Goal: Task Accomplishment & Management: Manage account settings

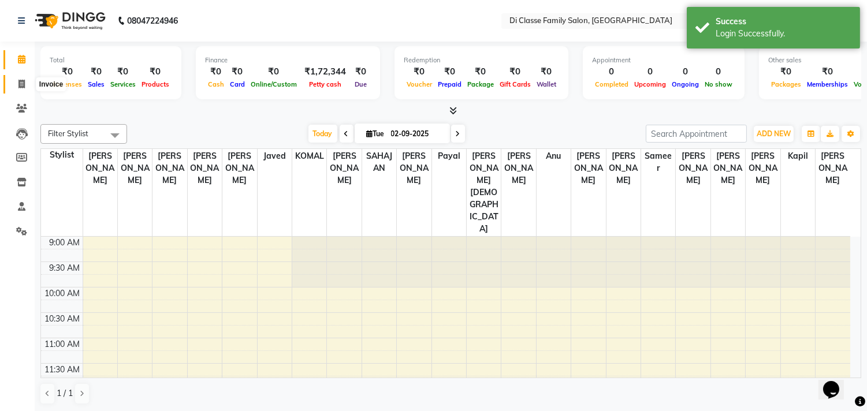
click at [25, 81] on span at bounding box center [22, 84] width 20 height 13
select select "4704"
select select "service"
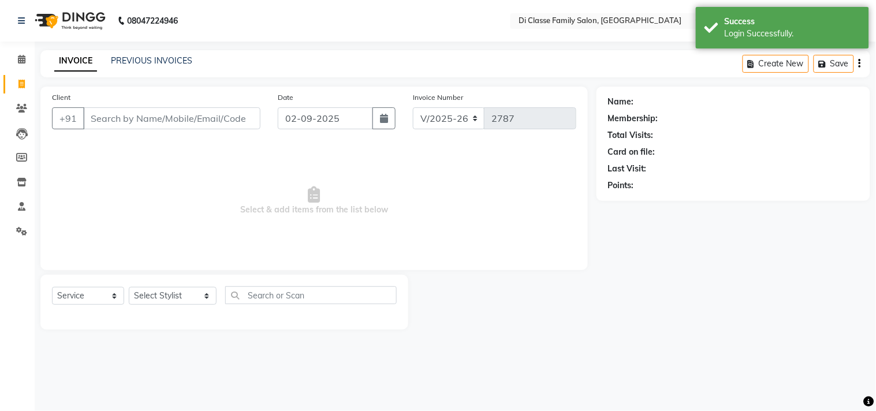
click at [129, 127] on input "Client" at bounding box center [171, 118] width 177 height 22
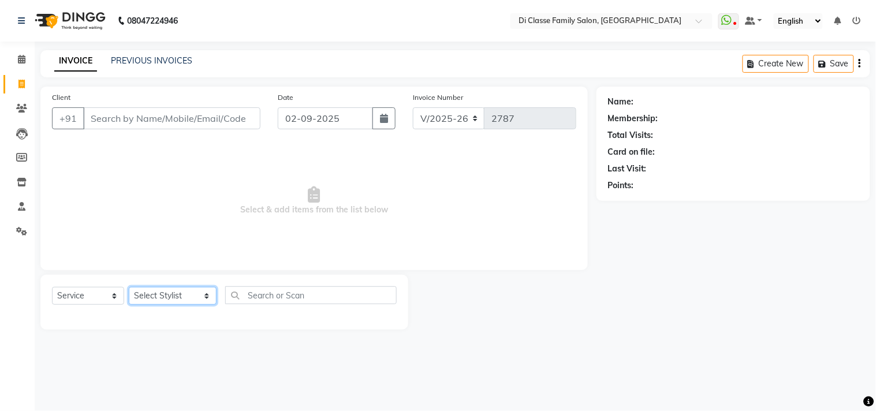
click at [147, 297] on select "Select Stylist aniket Anu AYAZ KADRI Front Desk Javed kapil KOMAL Payal Pooja J…" at bounding box center [173, 296] width 88 height 18
select select "75587"
click at [129, 288] on select "Select Stylist aniket Anu AYAZ KADRI Front Desk Javed kapil KOMAL Payal Pooja J…" at bounding box center [173, 296] width 88 height 18
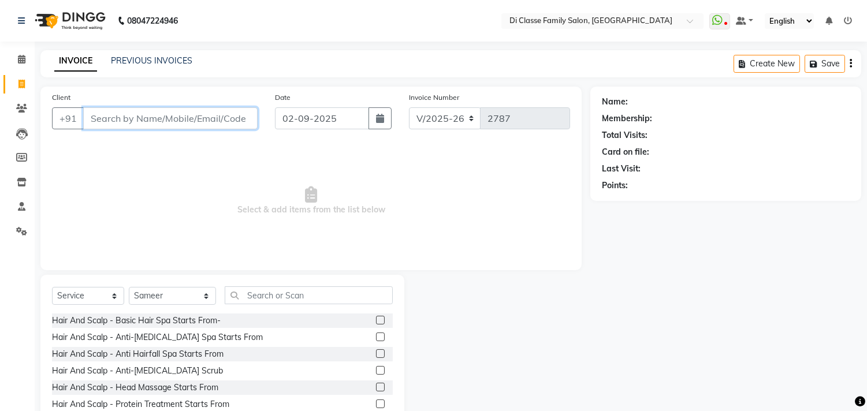
click at [148, 116] on input "Client" at bounding box center [170, 118] width 174 height 22
click at [156, 121] on input "Client" at bounding box center [170, 118] width 174 height 22
click at [157, 117] on input "Client" at bounding box center [170, 118] width 174 height 22
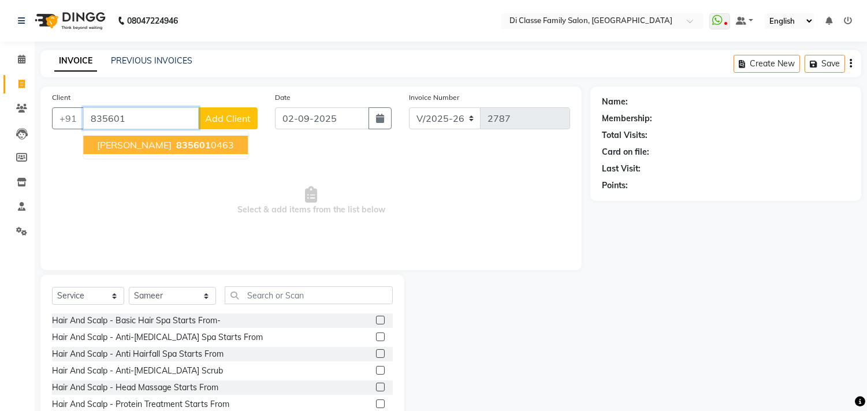
click at [161, 148] on span "RAVI GAIKWAD" at bounding box center [134, 145] width 74 height 12
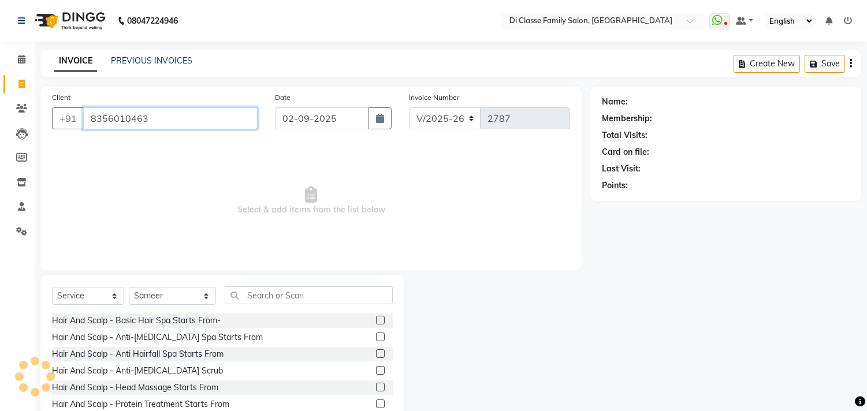
type input "8356010463"
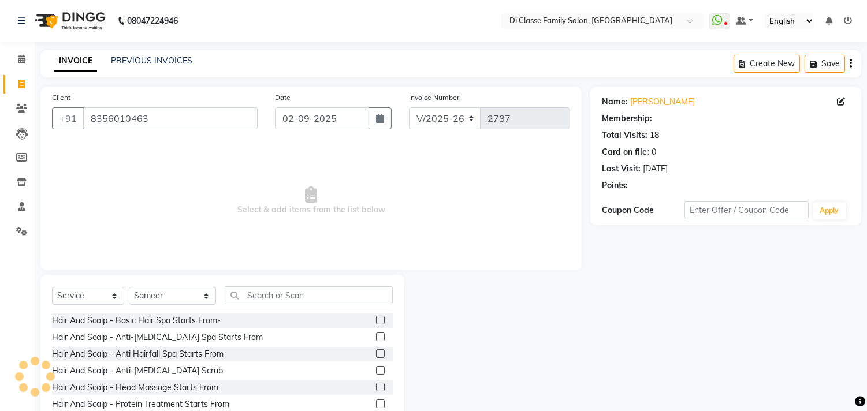
select select "1: Object"
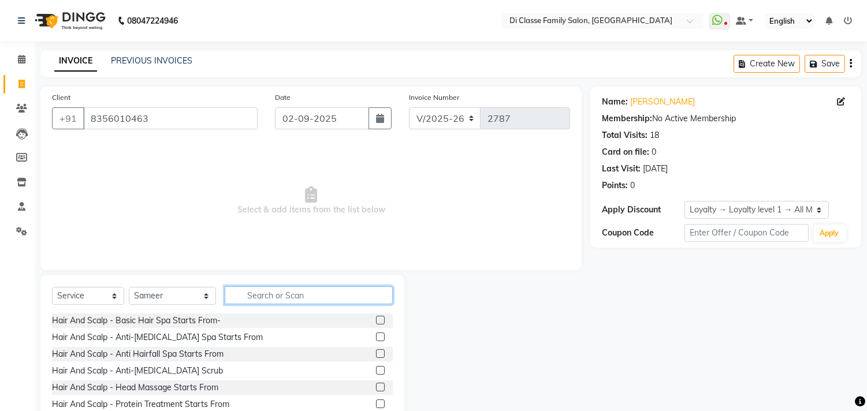
click at [228, 301] on input "text" at bounding box center [309, 295] width 168 height 18
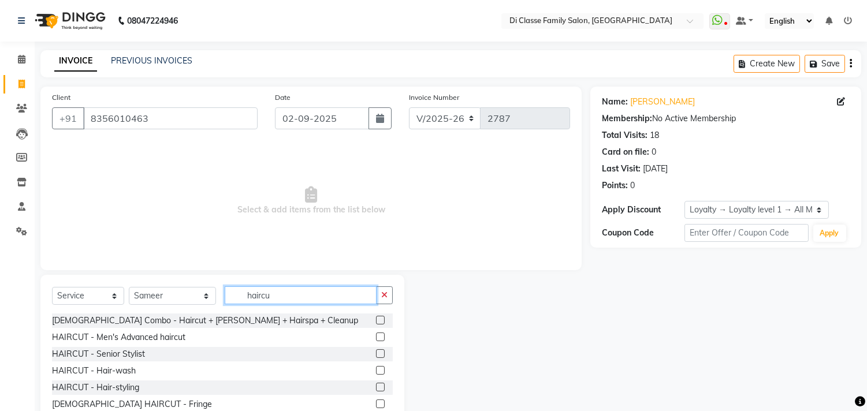
type input "haircu"
click at [376, 335] on label at bounding box center [380, 337] width 9 height 9
click at [376, 335] on input "checkbox" at bounding box center [380, 338] width 8 height 8
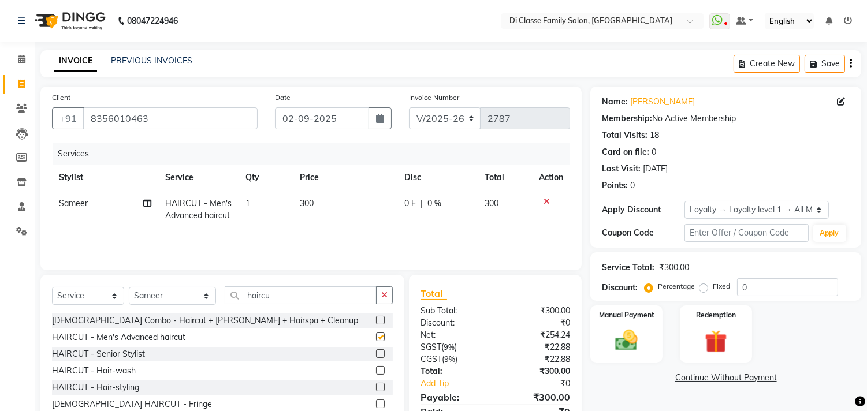
checkbox input "false"
click at [75, 296] on select "Select Service Product Membership Package Voucher Prepaid Gift Card" at bounding box center [88, 296] width 72 height 18
select select "product"
click at [52, 288] on select "Select Service Product Membership Package Voucher Prepaid Gift Card" at bounding box center [88, 296] width 72 height 18
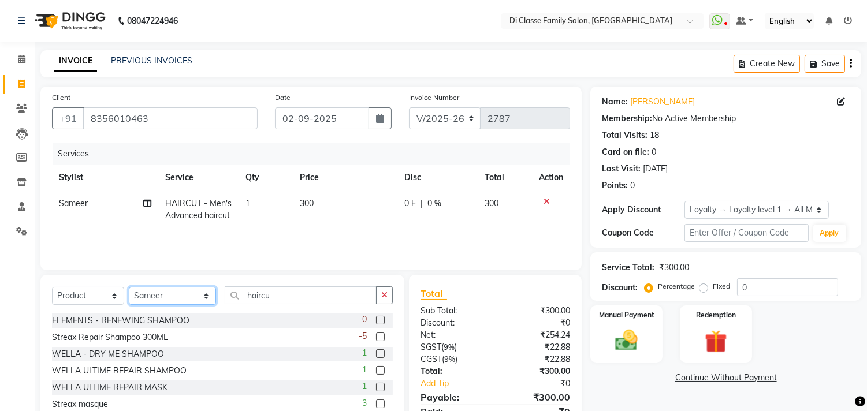
click at [176, 297] on select "Select Stylist aniket Anu AYAZ KADRI Front Desk Javed kapil KOMAL Payal Pooja J…" at bounding box center [172, 296] width 87 height 18
select select "48225"
click at [129, 288] on select "Select Stylist aniket Anu AYAZ KADRI Front Desk Javed kapil KOMAL Payal Pooja J…" at bounding box center [172, 296] width 87 height 18
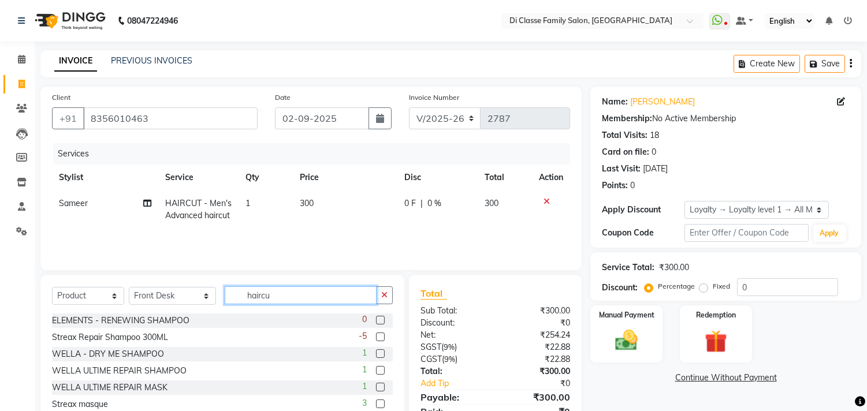
click at [269, 296] on input "haircu" at bounding box center [301, 295] width 152 height 18
type input "h"
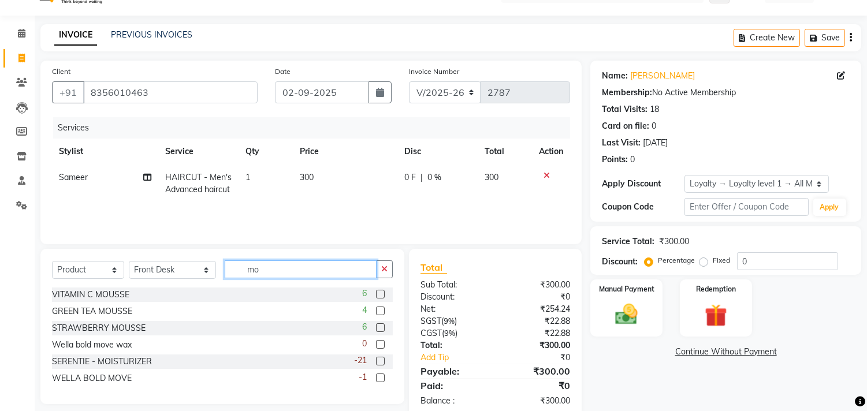
scroll to position [50, 0]
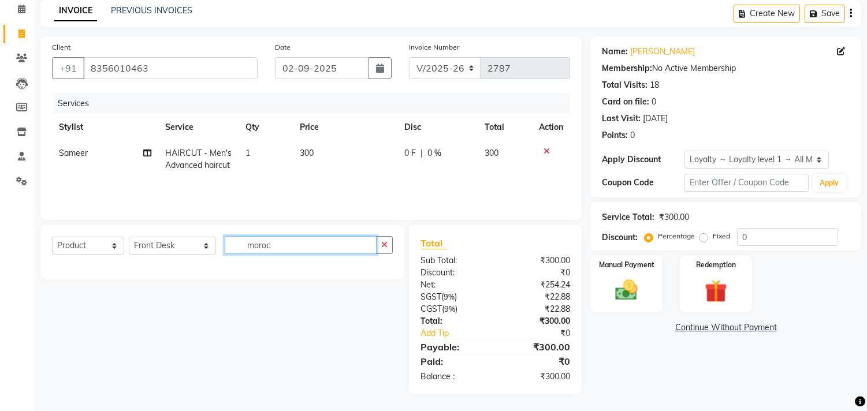
click at [284, 238] on input "moroc" at bounding box center [301, 245] width 152 height 18
type input "m"
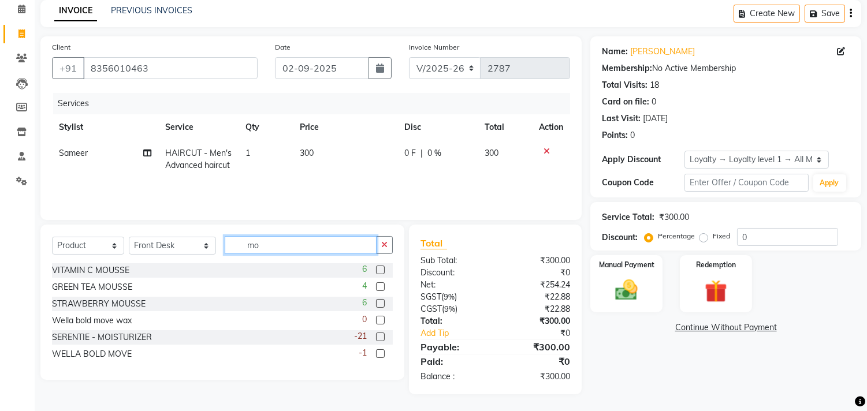
type input "m"
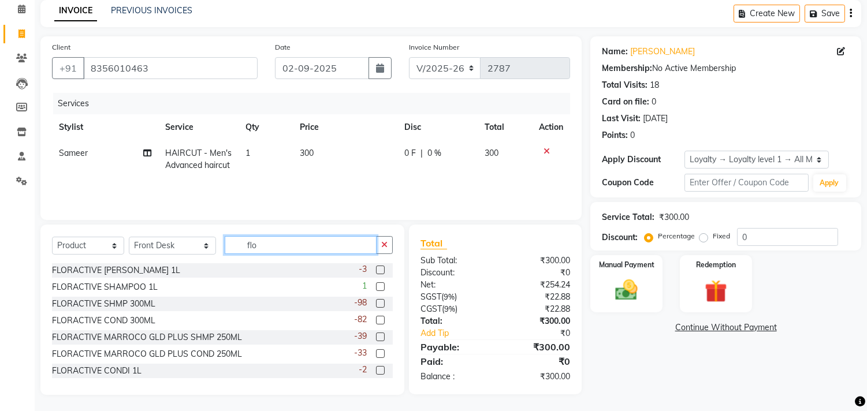
type input "flo"
click at [376, 336] on label at bounding box center [380, 337] width 9 height 9
click at [376, 336] on input "checkbox" at bounding box center [380, 338] width 8 height 8
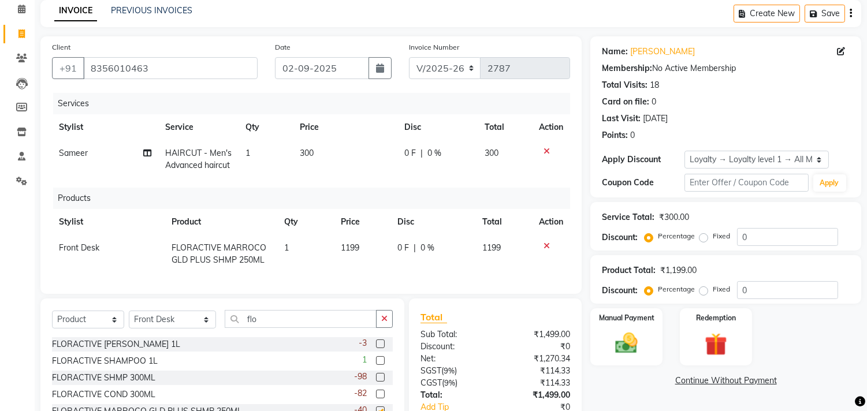
checkbox input "false"
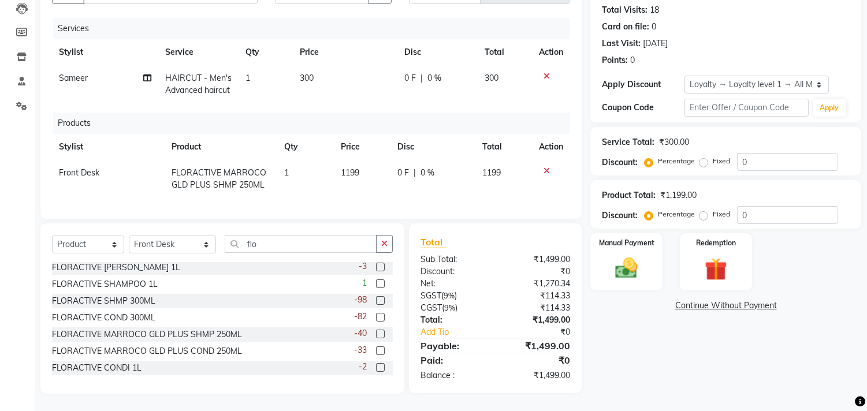
scroll to position [135, 0]
click at [376, 347] on label at bounding box center [380, 350] width 9 height 9
click at [376, 348] on input "checkbox" at bounding box center [380, 352] width 8 height 8
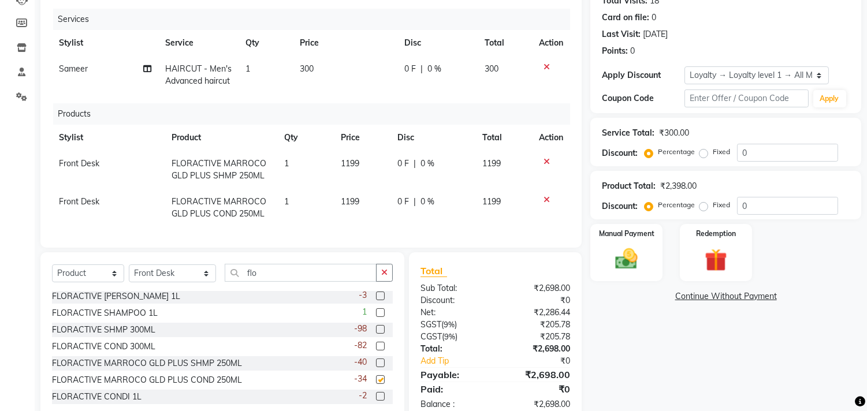
checkbox input "false"
click at [367, 158] on td "1199" at bounding box center [362, 170] width 57 height 38
select select "48225"
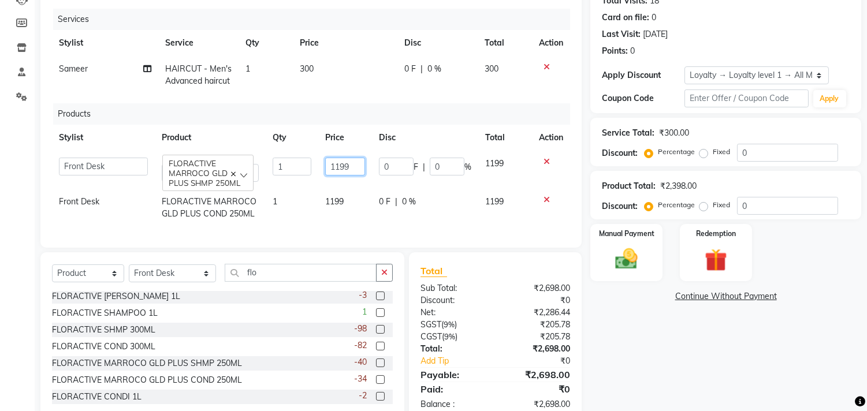
click at [359, 170] on input "1199" at bounding box center [345, 167] width 40 height 18
type input "1450"
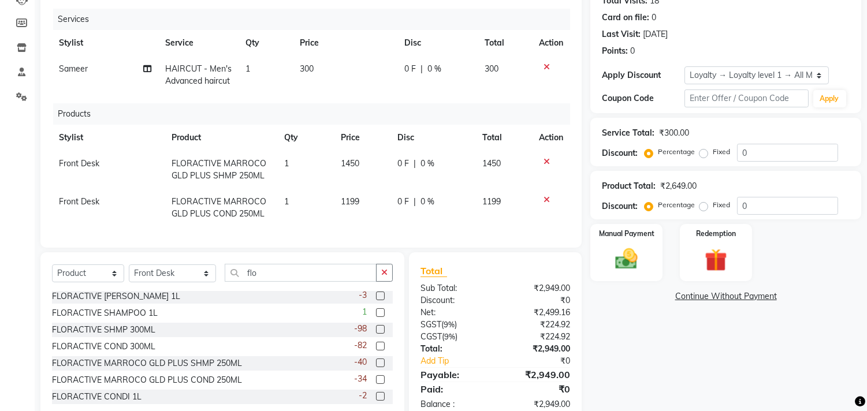
click at [356, 180] on td "1450" at bounding box center [362, 170] width 57 height 38
select select "48225"
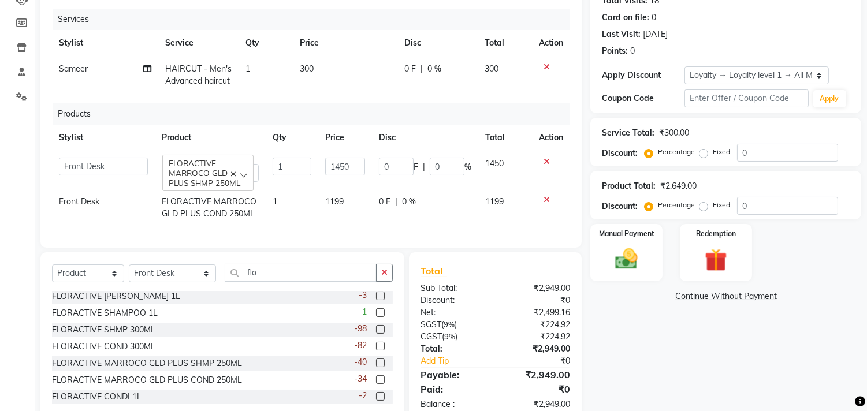
click at [354, 199] on td "1199" at bounding box center [345, 208] width 54 height 38
select select "48225"
click at [355, 209] on input "1199" at bounding box center [345, 205] width 40 height 18
type input "1450"
drag, startPoint x: 355, startPoint y: 221, endPoint x: 355, endPoint y: 237, distance: 16.2
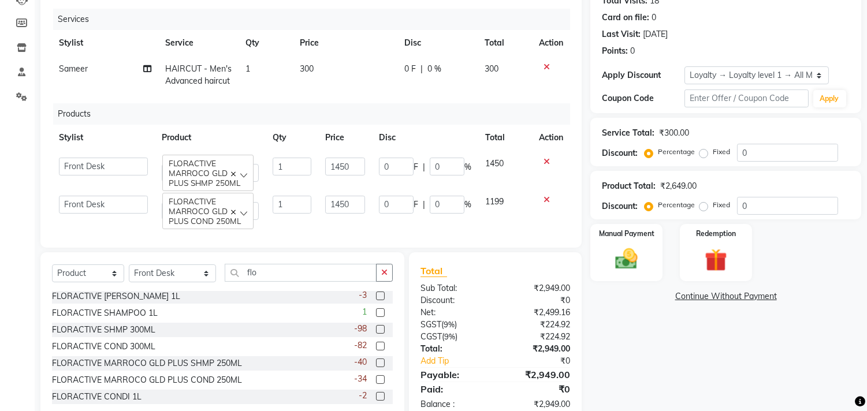
click at [355, 222] on td "1450" at bounding box center [345, 208] width 54 height 38
select select "48225"
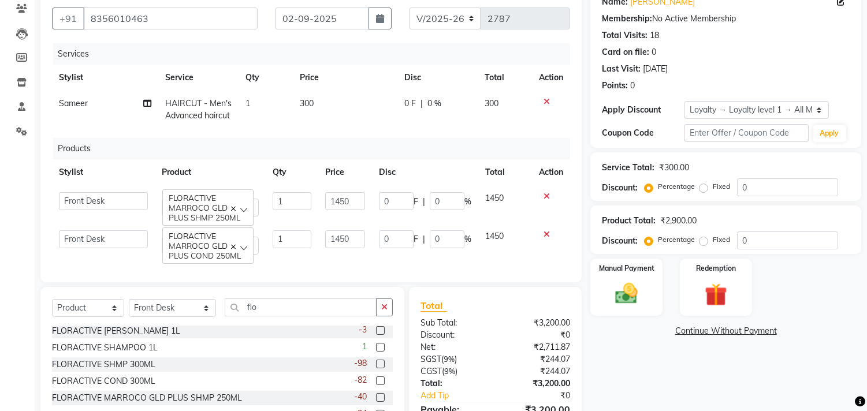
scroll to position [70, 0]
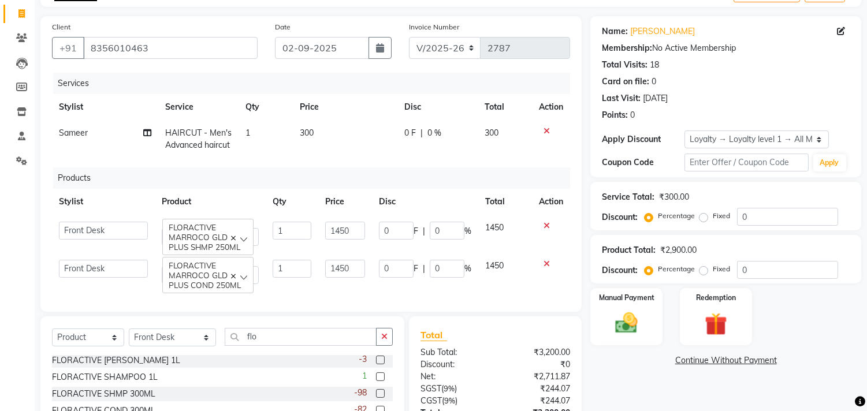
click at [435, 151] on td "0 F | 0 %" at bounding box center [437, 139] width 80 height 38
select select "75587"
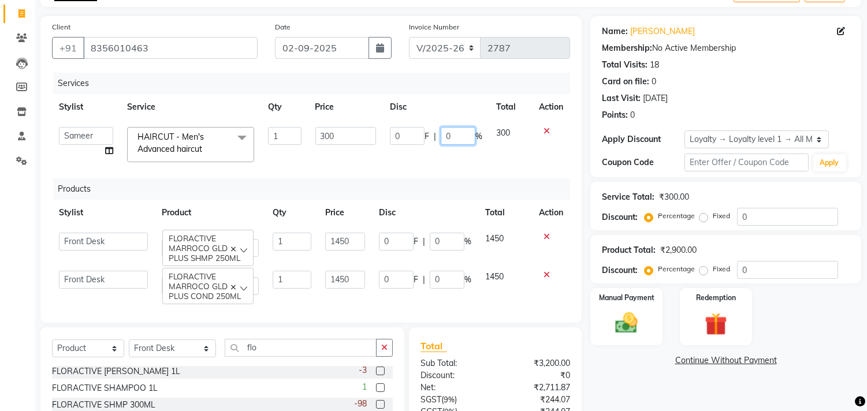
click at [455, 136] on input "0" at bounding box center [458, 136] width 35 height 18
type input "15"
drag, startPoint x: 450, startPoint y: 143, endPoint x: 448, endPoint y: 152, distance: 9.1
click at [448, 149] on td "0 F | 15 %" at bounding box center [436, 144] width 106 height 49
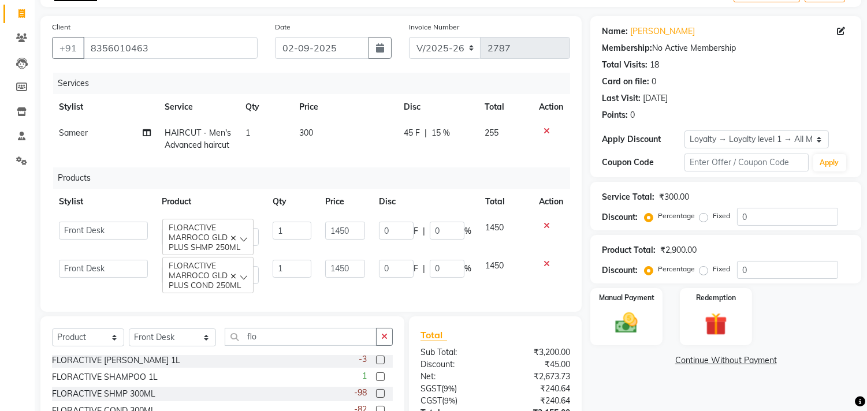
click at [446, 160] on div "Services Stylist Service Qty Price Disc Total Action Sameer HAIRCUT - Men's Adv…" at bounding box center [311, 187] width 518 height 228
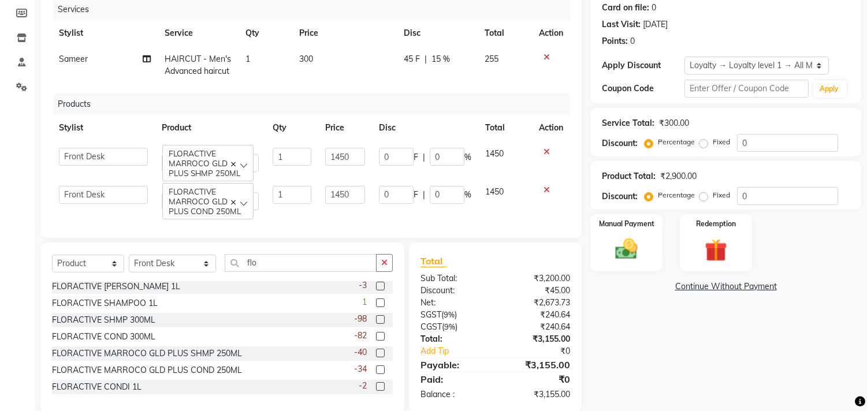
scroll to position [174, 0]
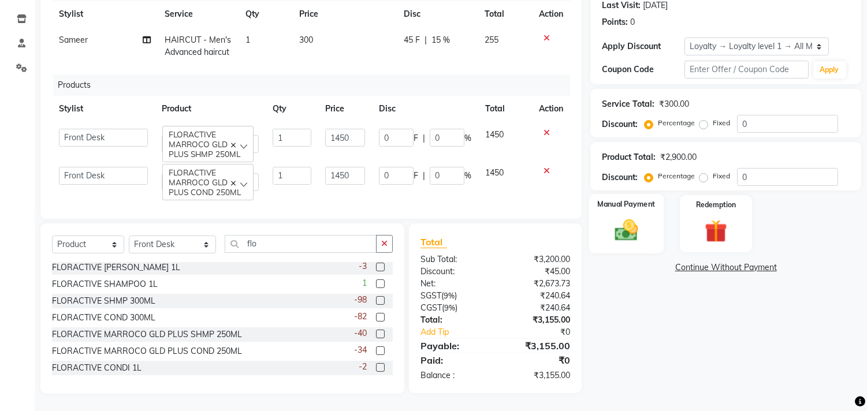
click at [591, 215] on div "Manual Payment" at bounding box center [626, 223] width 75 height 59
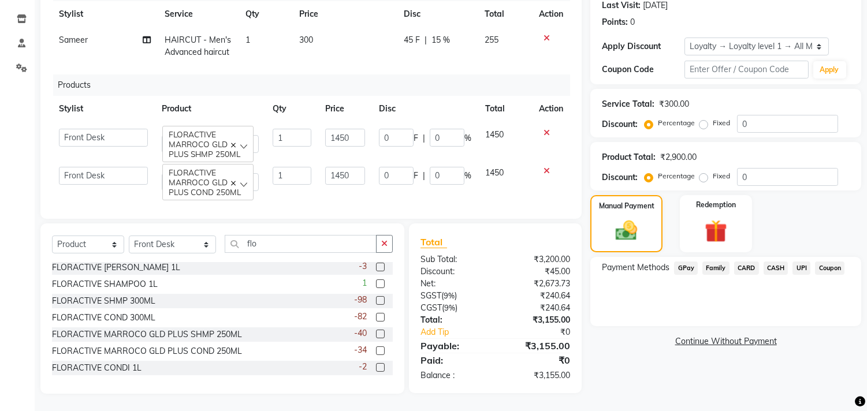
click at [747, 262] on span "CARD" at bounding box center [746, 268] width 25 height 13
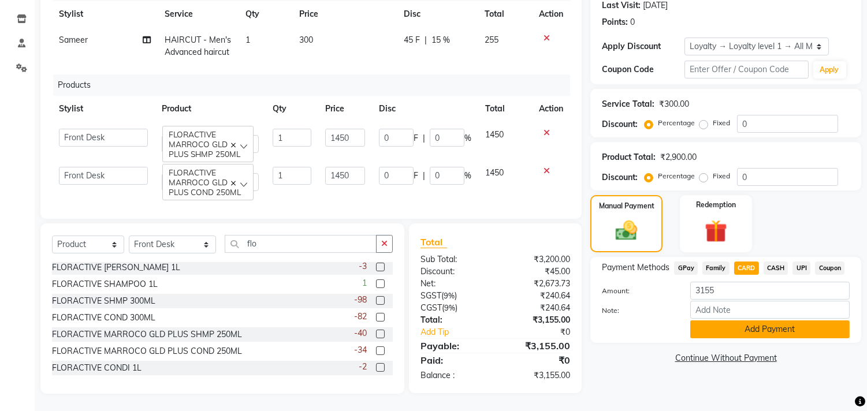
click at [725, 320] on button "Add Payment" at bounding box center [769, 329] width 159 height 18
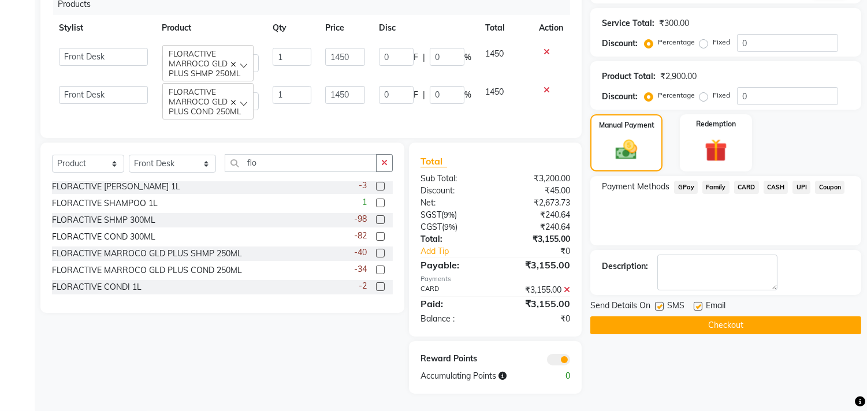
scroll to position [255, 0]
click at [694, 316] on button "Checkout" at bounding box center [725, 325] width 271 height 18
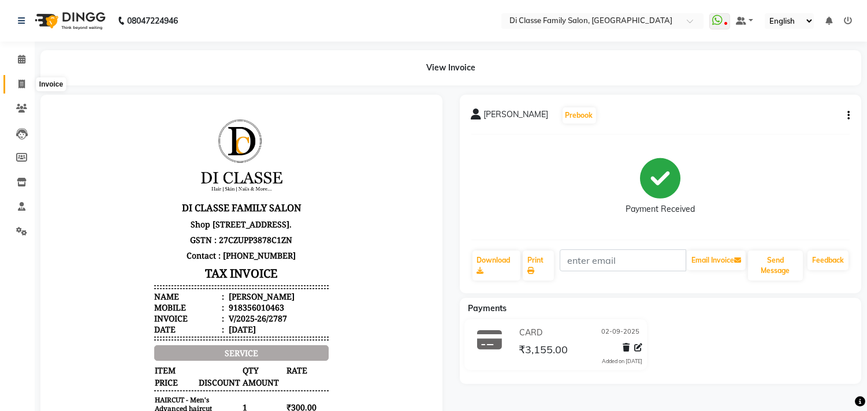
click at [22, 87] on icon at bounding box center [21, 84] width 6 height 9
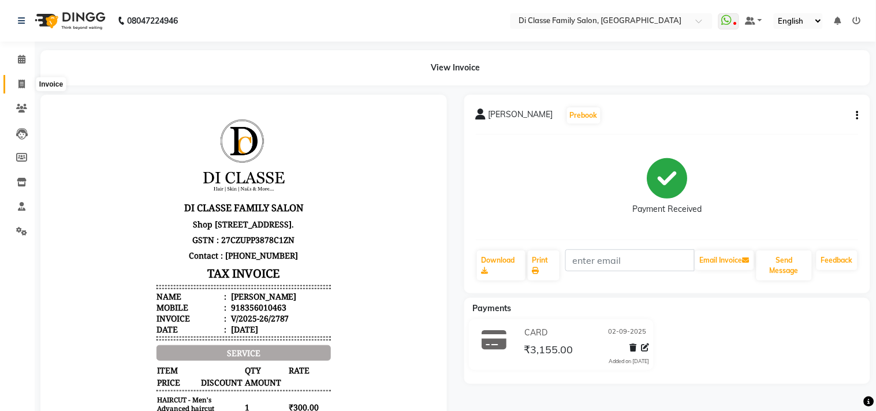
select select "4704"
select select "service"
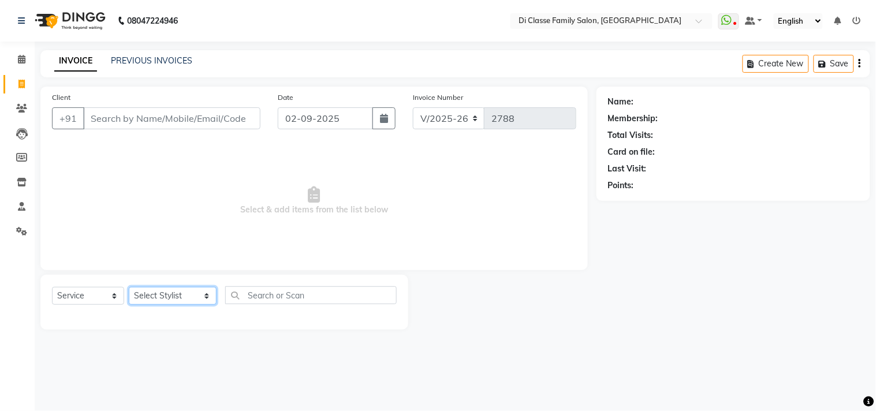
click at [160, 297] on select "Select Stylist aniket Anu AYAZ KADRI Front Desk Javed kapil KOMAL Payal Pooja J…" at bounding box center [173, 296] width 88 height 18
select select "28413"
click at [129, 288] on select "Select Stylist aniket Anu AYAZ KADRI Front Desk Javed kapil KOMAL Payal Pooja J…" at bounding box center [173, 296] width 88 height 18
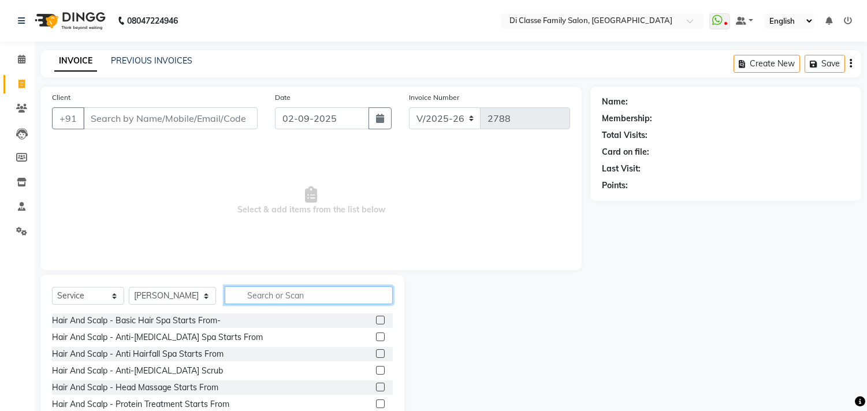
click at [252, 302] on input "text" at bounding box center [309, 295] width 168 height 18
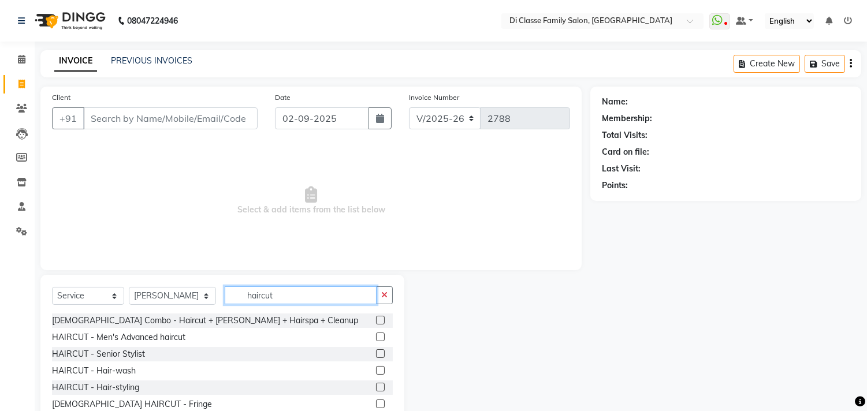
type input "haircut"
click at [376, 337] on label at bounding box center [380, 337] width 9 height 9
click at [376, 337] on input "checkbox" at bounding box center [380, 338] width 8 height 8
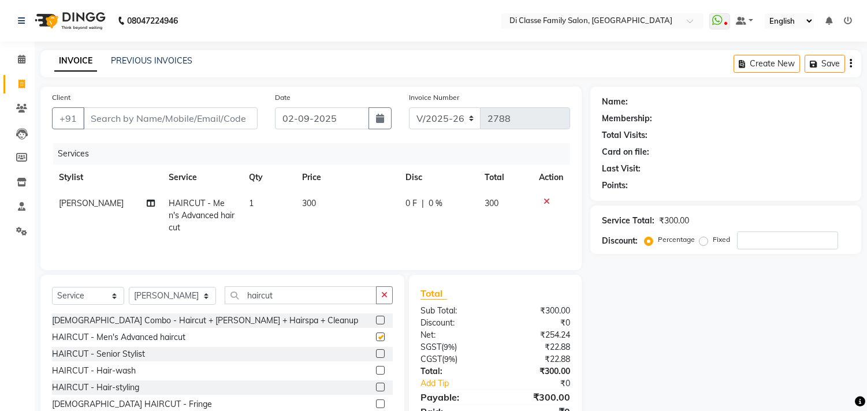
checkbox input "false"
click at [309, 306] on div "Select Service Product Membership Package Voucher Prepaid Gift Card Select Styl…" at bounding box center [222, 299] width 341 height 27
click at [308, 294] on input "h" at bounding box center [301, 295] width 152 height 18
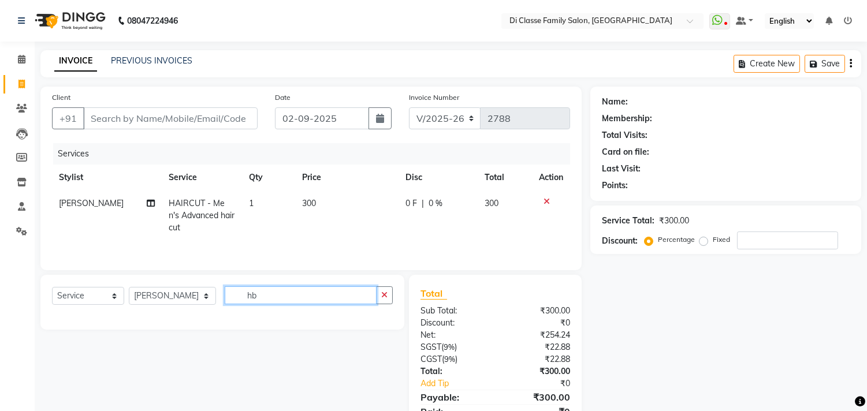
type input "h"
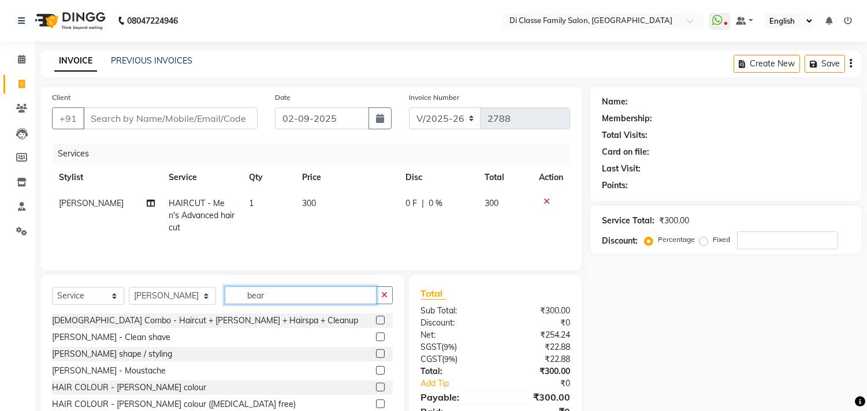
type input "bear"
click at [379, 337] on label at bounding box center [380, 337] width 9 height 9
click at [379, 337] on input "checkbox" at bounding box center [380, 338] width 8 height 8
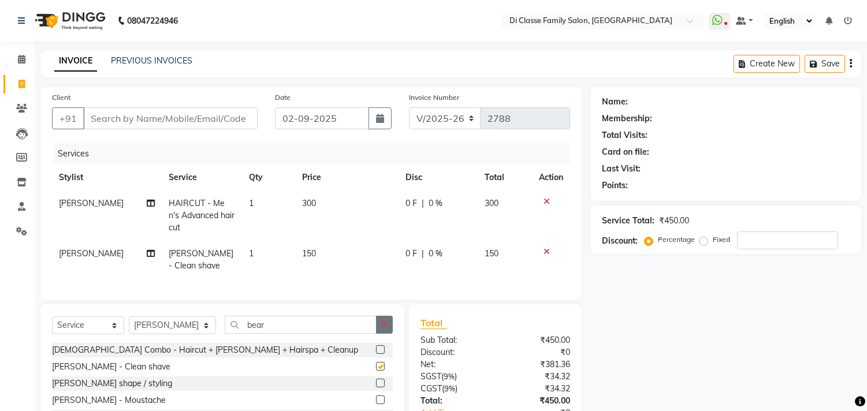
checkbox input "false"
click at [379, 379] on label at bounding box center [380, 383] width 9 height 9
click at [379, 380] on input "checkbox" at bounding box center [380, 384] width 8 height 8
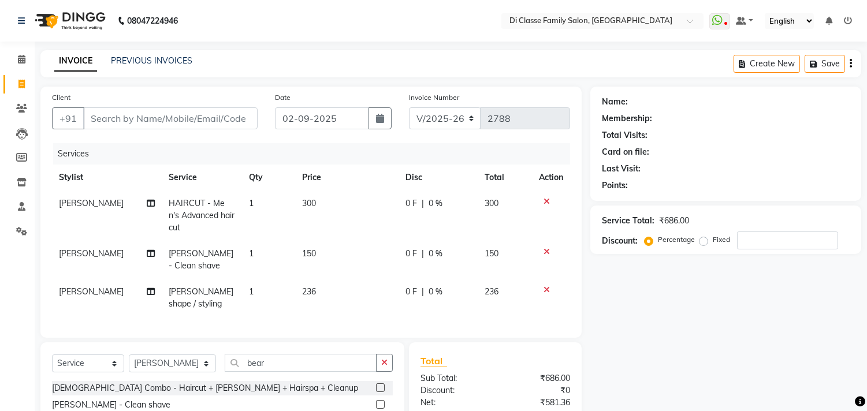
checkbox input "false"
click at [547, 248] on icon at bounding box center [546, 252] width 6 height 8
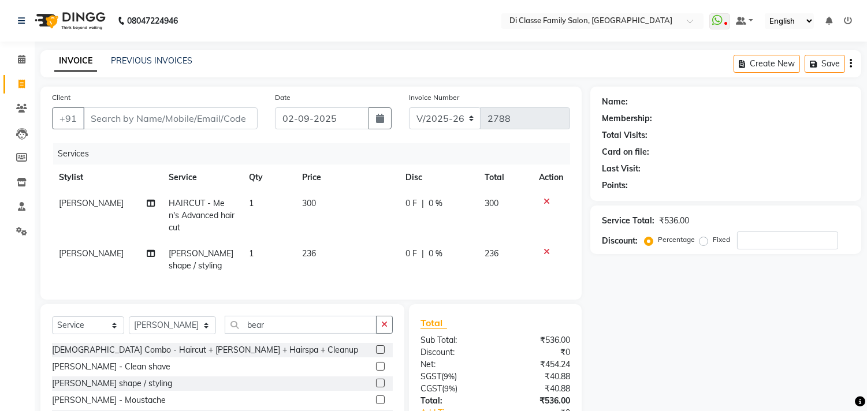
click at [469, 215] on td "0 F | 0 %" at bounding box center [437, 216] width 79 height 50
select select "28413"
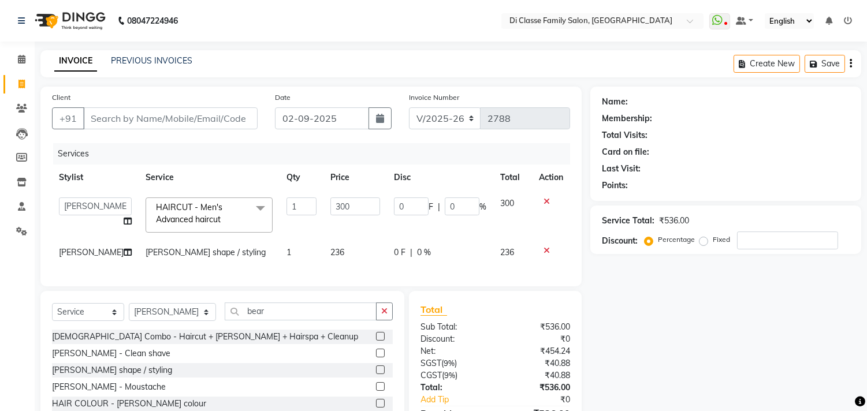
click at [509, 202] on span "300" at bounding box center [507, 203] width 14 height 10
click at [510, 202] on span "300" at bounding box center [507, 203] width 14 height 10
click at [461, 204] on input "0" at bounding box center [462, 206] width 35 height 18
type input "15"
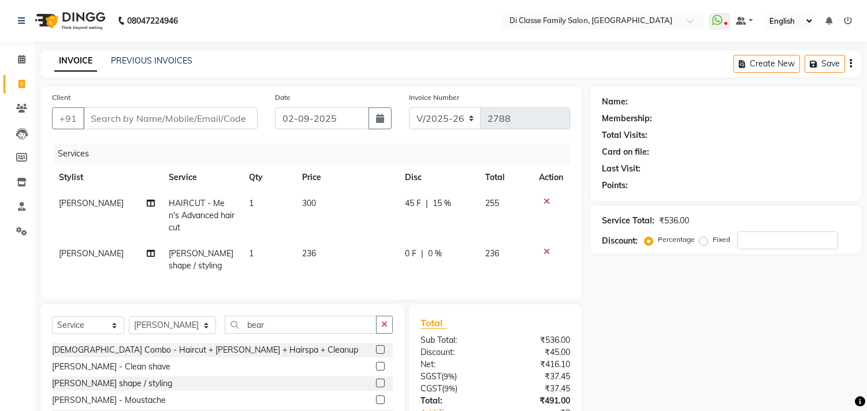
click at [468, 217] on td "45 F | 15 %" at bounding box center [438, 216] width 80 height 50
select select "28413"
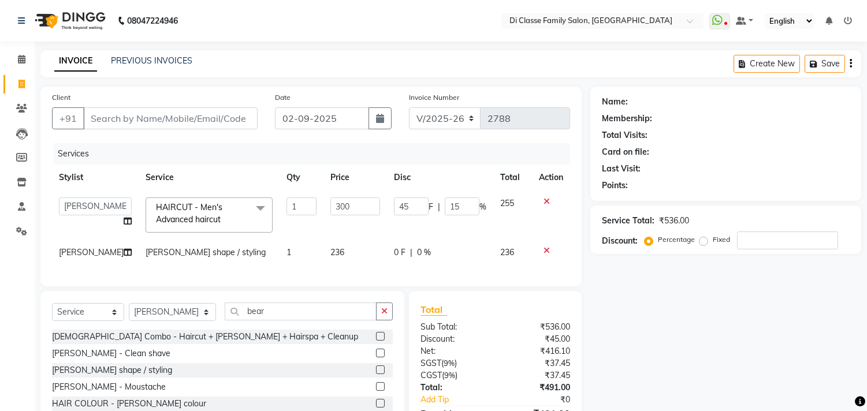
click at [458, 241] on td "0 F | 0 %" at bounding box center [440, 253] width 106 height 26
select select "28413"
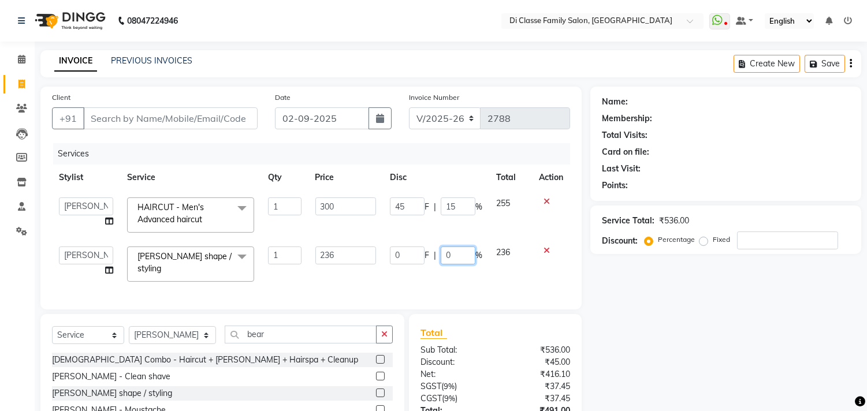
click at [456, 249] on input "0" at bounding box center [458, 256] width 35 height 18
type input "15"
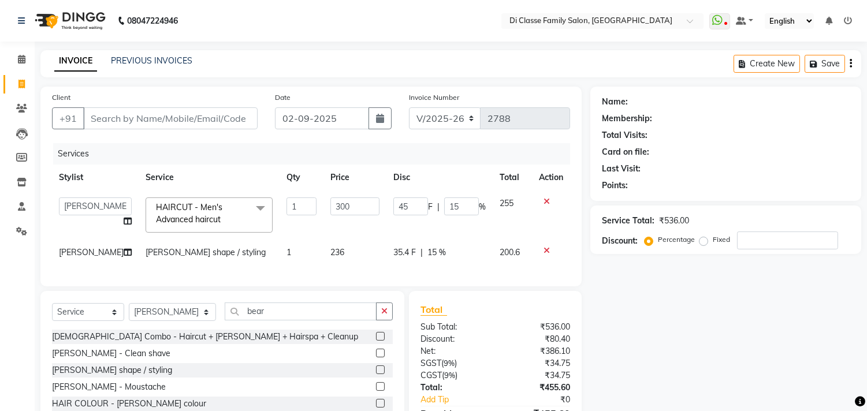
click at [460, 266] on td "35.4 F | 15 %" at bounding box center [439, 253] width 106 height 26
select select "28413"
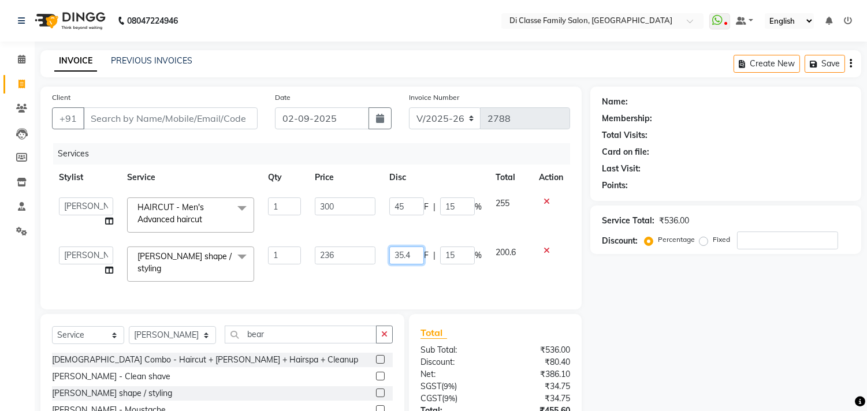
click at [413, 250] on input "35.4" at bounding box center [406, 256] width 35 height 18
type input "36"
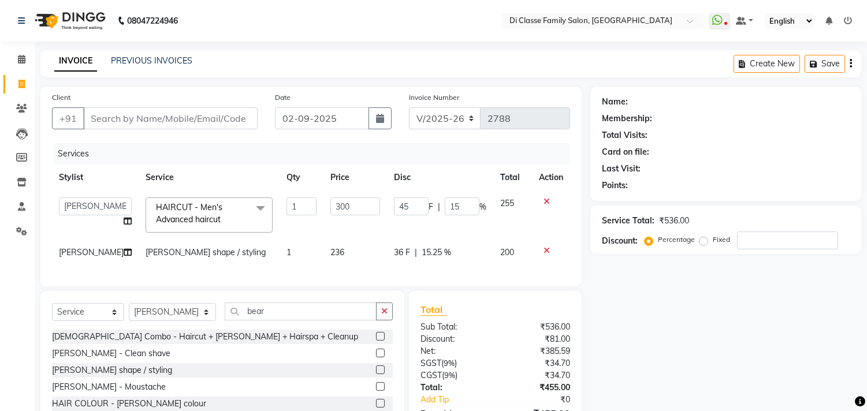
click at [419, 275] on div "Services Stylist Service Qty Price Disc Total Action aniket Anu AYAZ KADRI Fron…" at bounding box center [311, 209] width 518 height 132
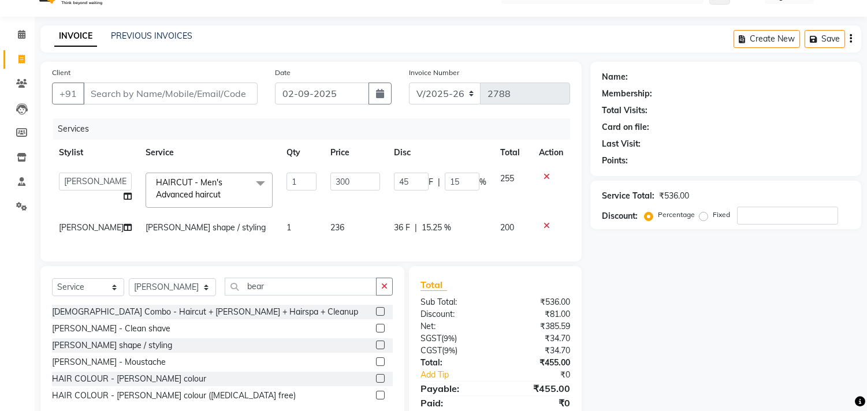
scroll to position [24, 0]
click at [193, 93] on input "Client" at bounding box center [170, 94] width 174 height 22
type input "s"
type input "0"
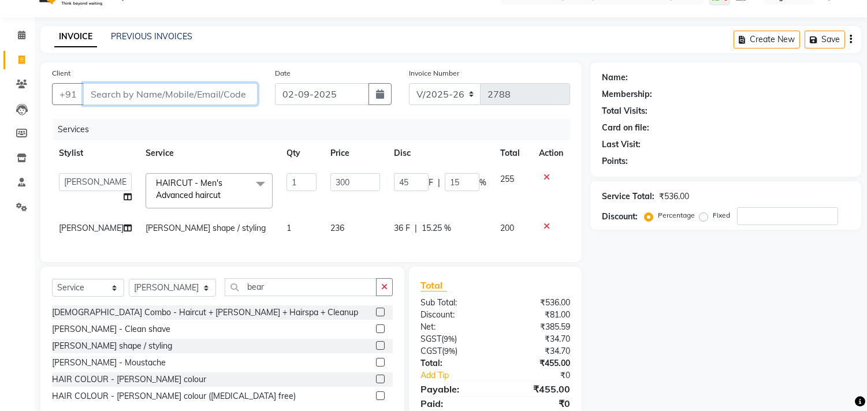
type input "0"
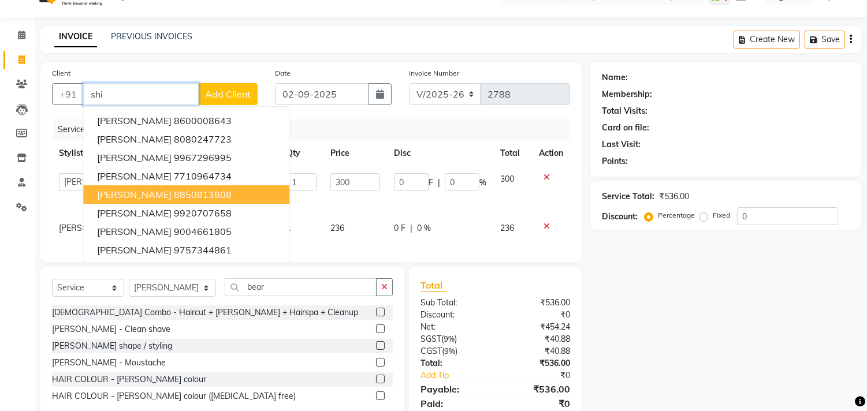
click at [184, 189] on ngb-highlight "8850813808" at bounding box center [203, 195] width 58 height 12
type input "8850813808"
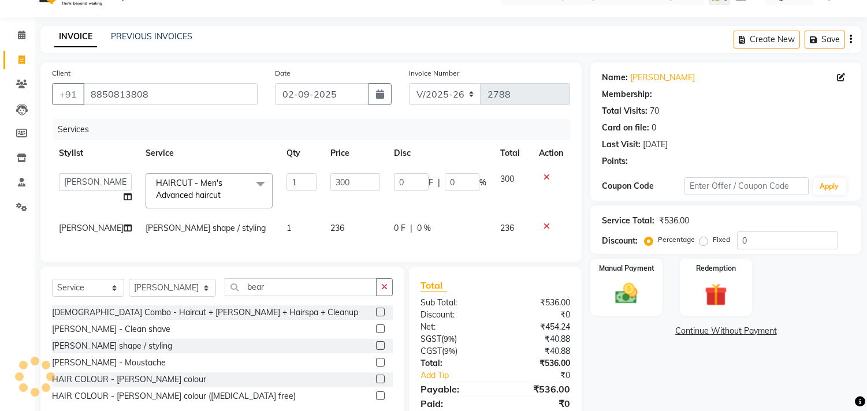
type input "45"
type input "15"
select select "2: Object"
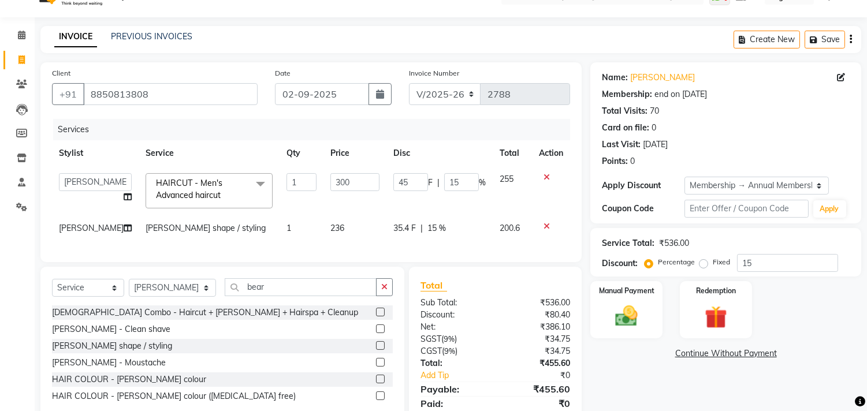
click at [412, 228] on div "35.4 F | 15 %" at bounding box center [439, 228] width 92 height 12
select select "28413"
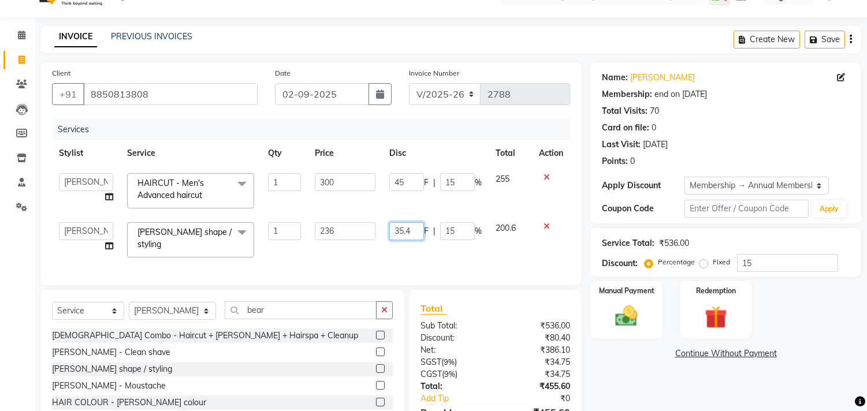
click at [412, 228] on input "35.4" at bounding box center [406, 231] width 35 height 18
type input "36"
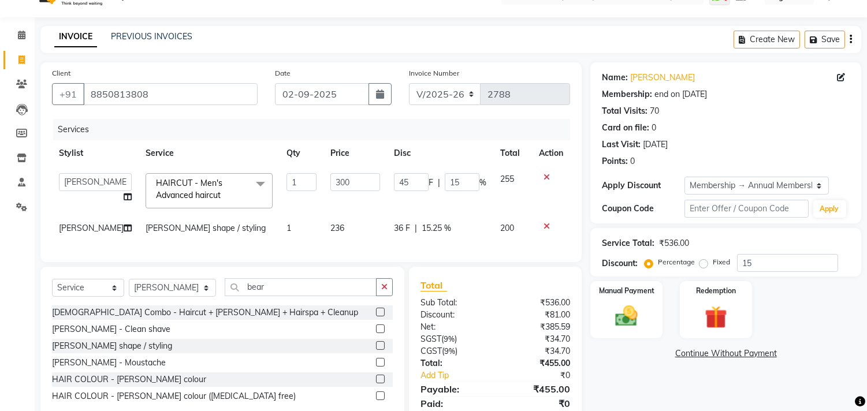
click at [428, 241] on td "36 F | 15.25 %" at bounding box center [440, 228] width 106 height 26
select select "28413"
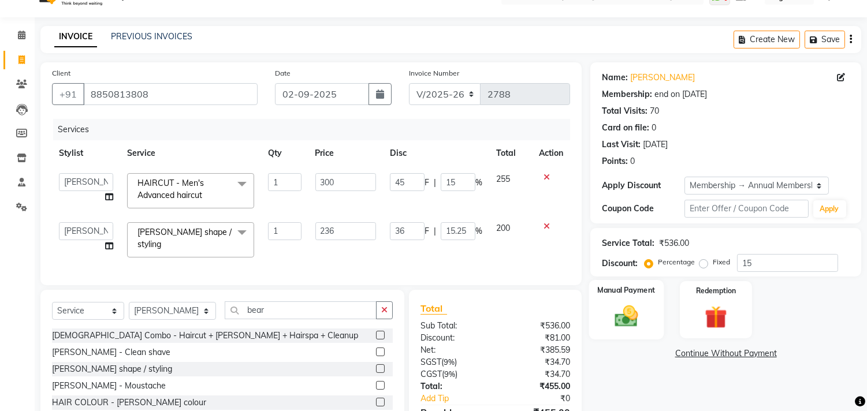
click at [598, 307] on div "Manual Payment" at bounding box center [626, 309] width 75 height 59
click at [799, 354] on span "UPI" at bounding box center [801, 354] width 18 height 13
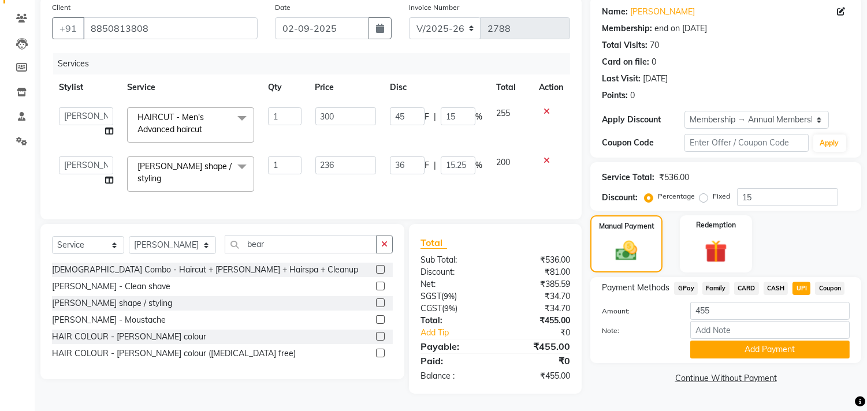
scroll to position [99, 0]
click at [760, 341] on button "Add Payment" at bounding box center [769, 350] width 159 height 18
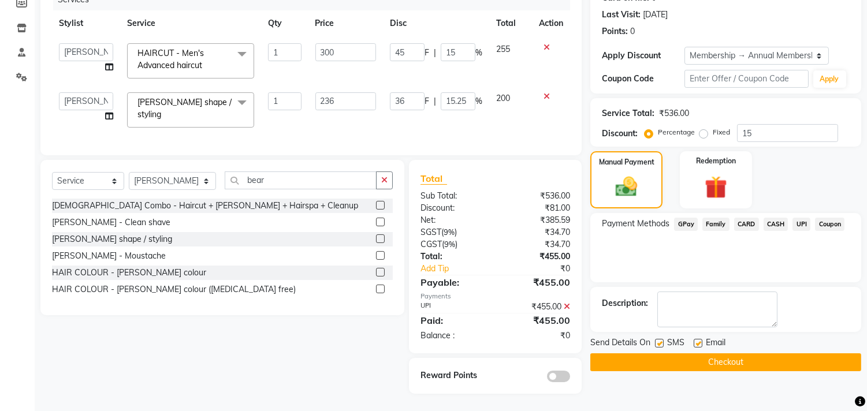
scroll to position [164, 0]
click at [748, 353] on button "Checkout" at bounding box center [725, 362] width 271 height 18
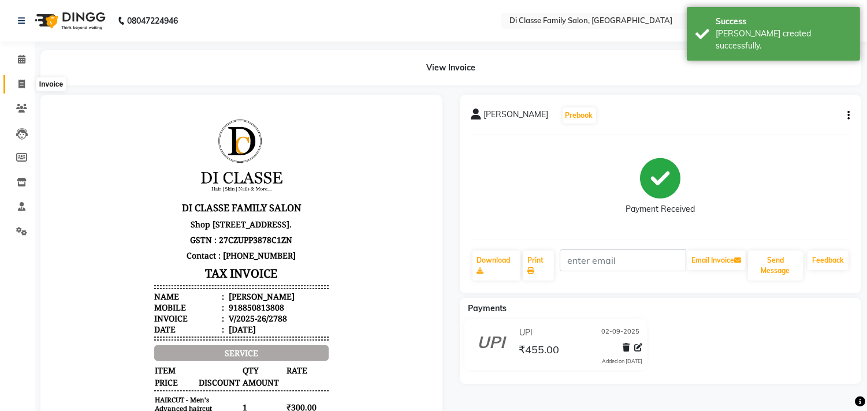
click at [19, 83] on icon at bounding box center [21, 84] width 6 height 9
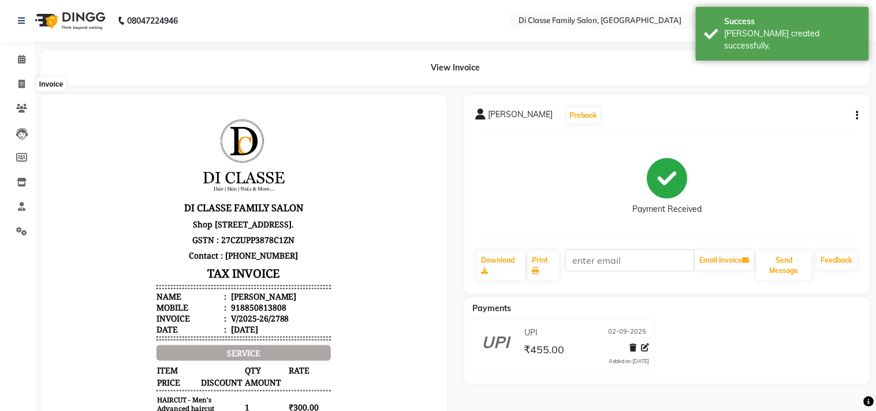
select select "4704"
select select "service"
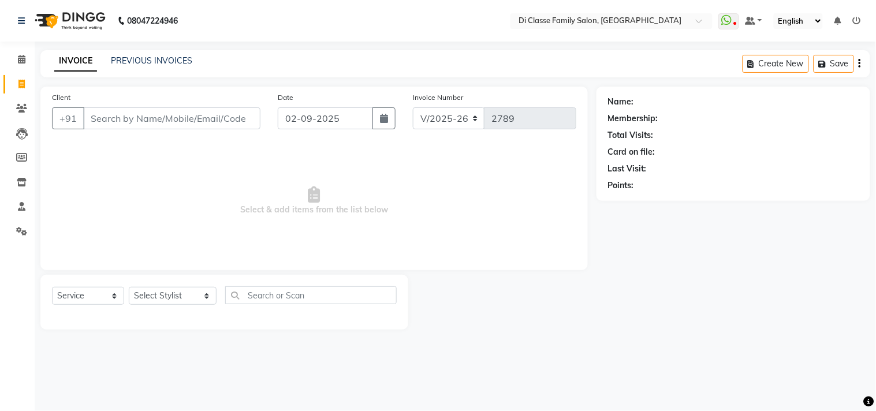
click at [114, 127] on input "Client" at bounding box center [171, 118] width 177 height 22
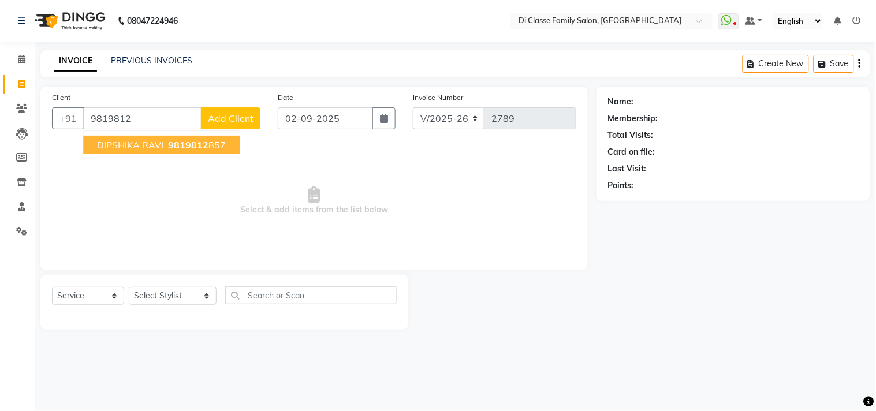
click at [148, 146] on span "DIPSHIKA RAVI" at bounding box center [130, 145] width 66 height 12
type input "9819812857"
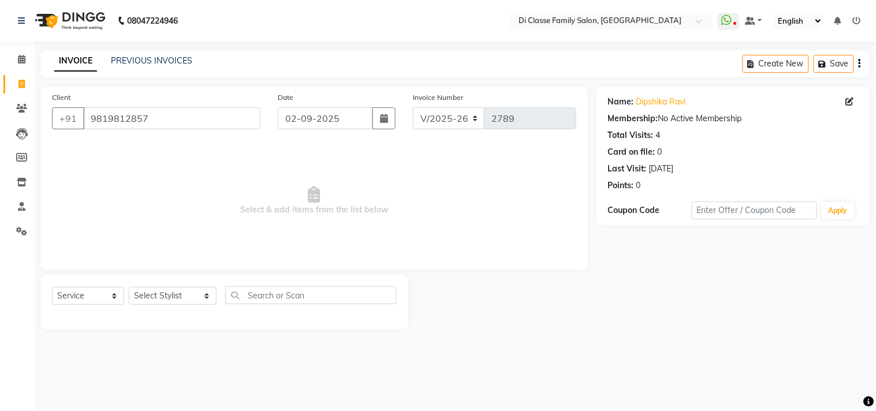
click at [157, 282] on div "Select Service Product Membership Package Voucher Prepaid Gift Card Select Styl…" at bounding box center [224, 302] width 368 height 55
click at [152, 296] on select "Select Stylist aniket Anu AYAZ KADRI Front Desk Javed kapil KOMAL Payal Pooja J…" at bounding box center [173, 296] width 88 height 18
select select "76830"
click at [129, 288] on select "Select Stylist aniket Anu AYAZ KADRI Front Desk Javed kapil KOMAL Payal Pooja J…" at bounding box center [173, 296] width 88 height 18
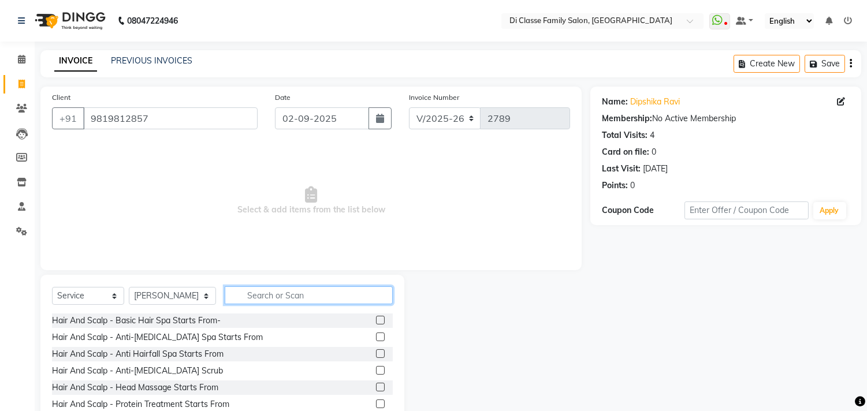
click at [300, 295] on input "text" at bounding box center [309, 295] width 168 height 18
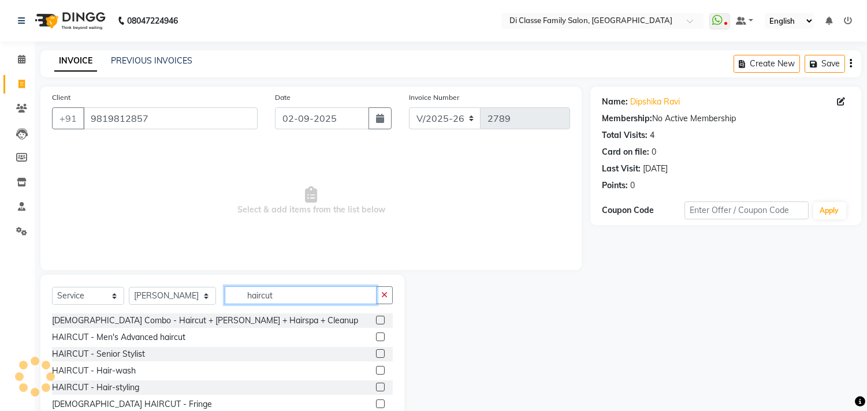
type input "haircut"
click at [376, 335] on label at bounding box center [380, 337] width 9 height 9
click at [376, 335] on input "checkbox" at bounding box center [380, 338] width 8 height 8
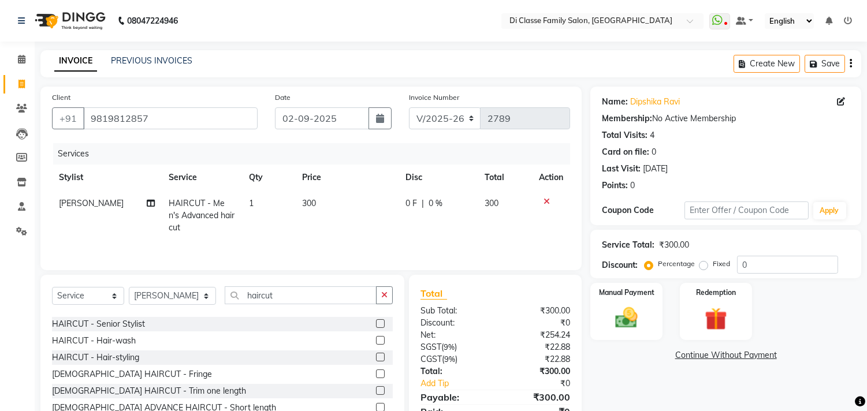
checkbox input "false"
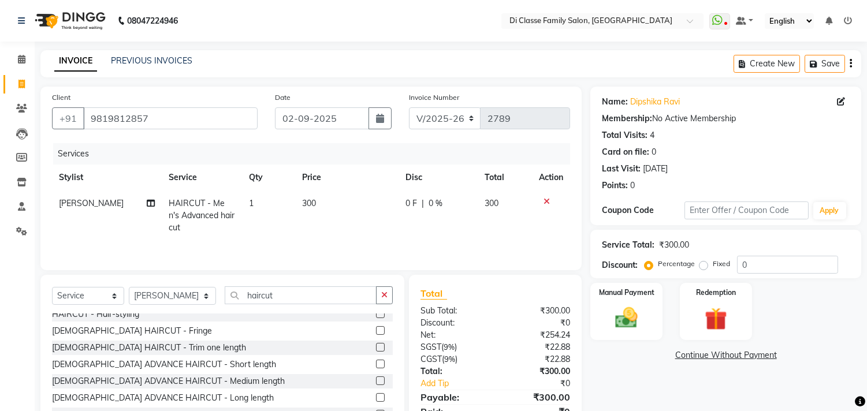
scroll to position [85, 0]
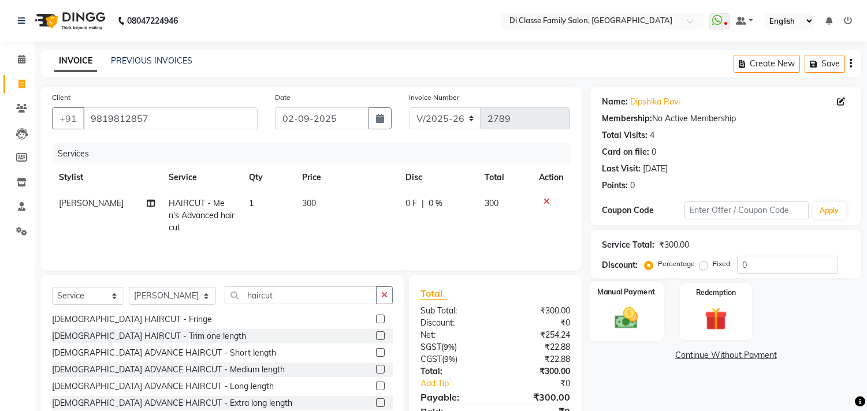
click at [614, 326] on img at bounding box center [626, 318] width 38 height 27
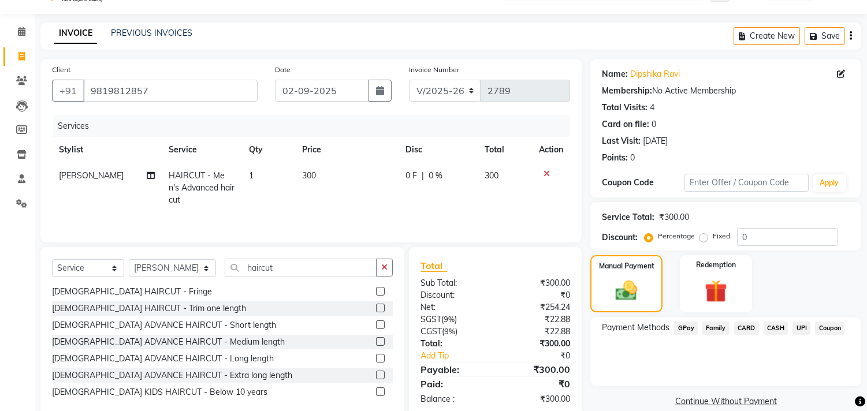
scroll to position [51, 0]
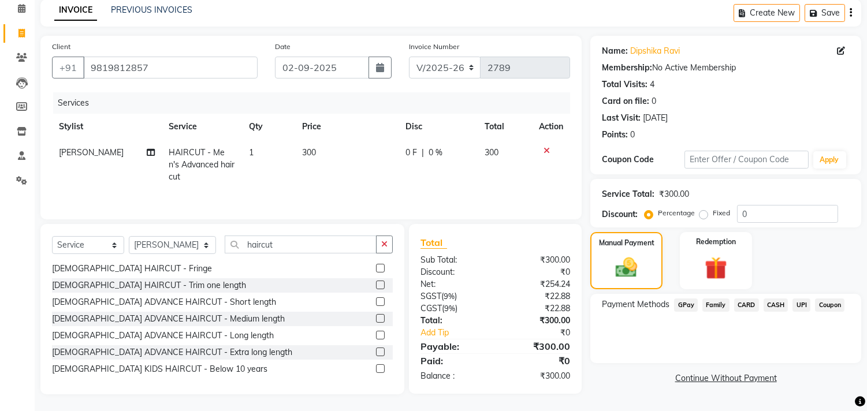
click at [795, 305] on span "UPI" at bounding box center [801, 305] width 18 height 13
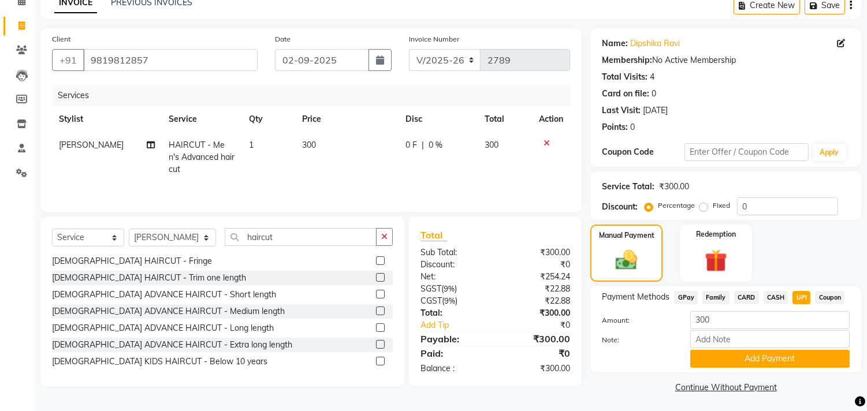
scroll to position [60, 0]
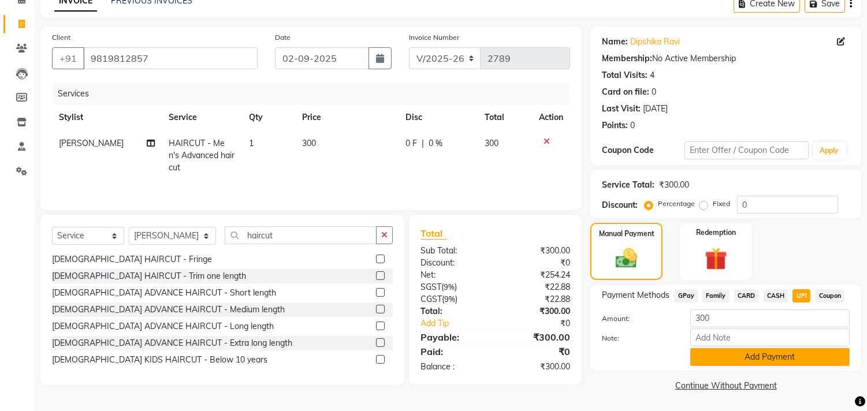
click at [778, 356] on button "Add Payment" at bounding box center [769, 357] width 159 height 18
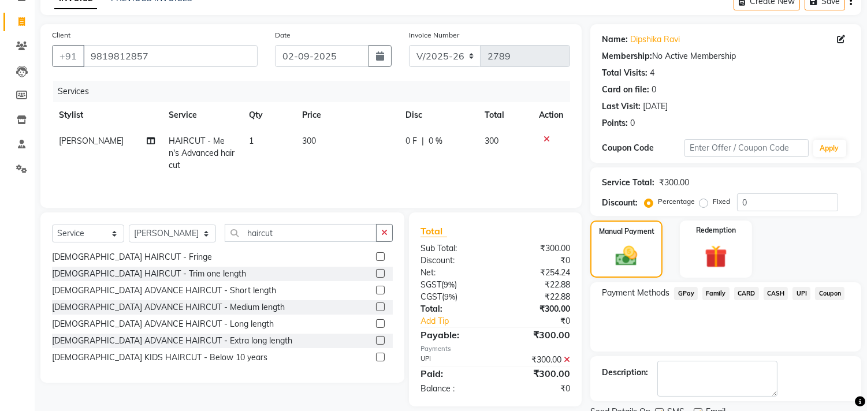
scroll to position [108, 0]
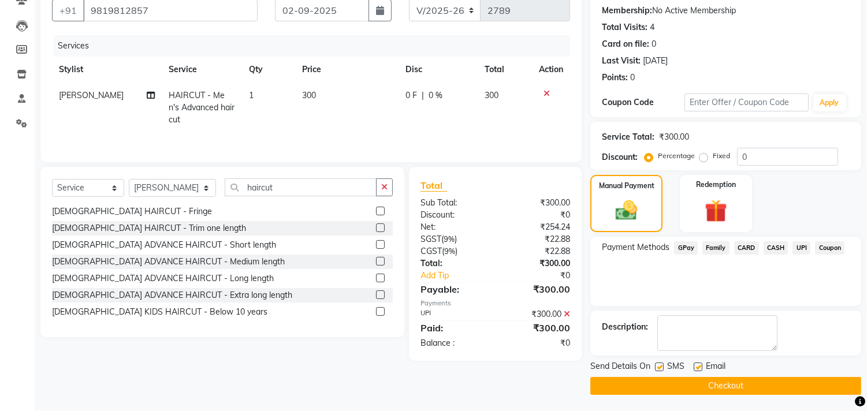
click at [685, 382] on button "Checkout" at bounding box center [725, 386] width 271 height 18
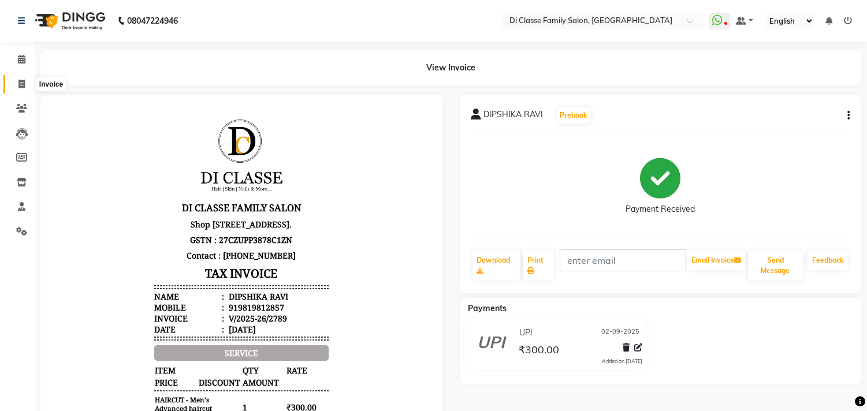
click at [21, 81] on icon at bounding box center [21, 84] width 6 height 9
select select "4704"
select select "service"
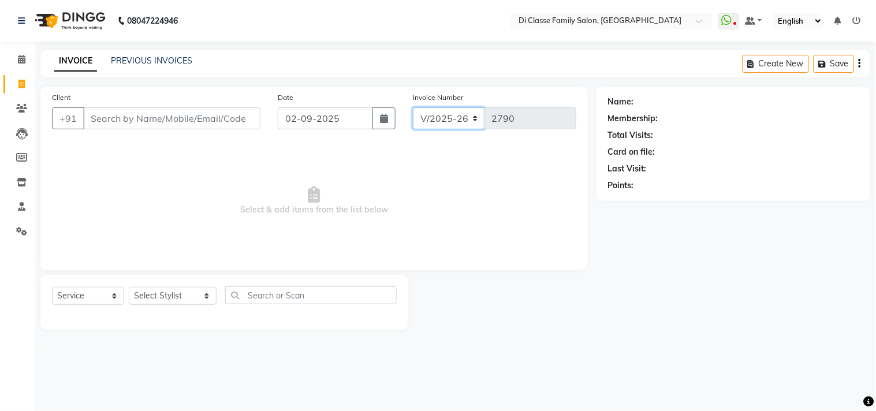
click at [462, 120] on select "INV/2025 V/2025-26" at bounding box center [449, 118] width 72 height 22
click at [451, 117] on select "INV/2025 V/2025-26" at bounding box center [449, 118] width 72 height 22
select select "8539"
click at [413, 107] on select "INV/2025 V/2025-26" at bounding box center [449, 118] width 72 height 22
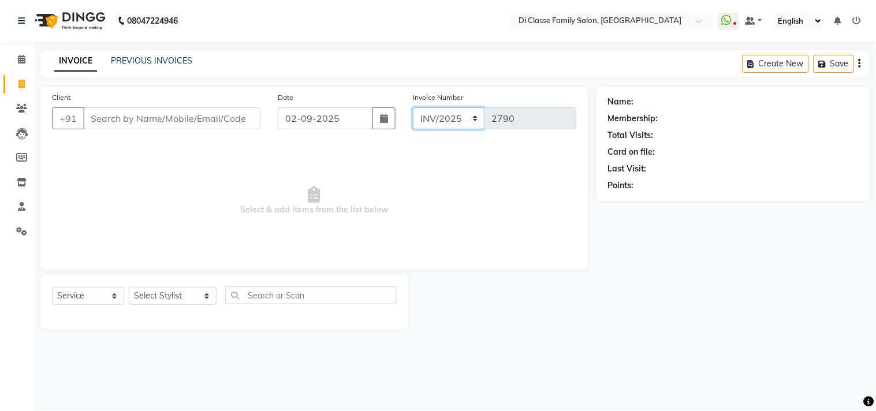
type input "0214"
click at [453, 119] on select "INV/2025 V/2025-26" at bounding box center [449, 118] width 72 height 22
click at [413, 107] on select "INV/2025 V/2025-26" at bounding box center [449, 118] width 72 height 22
click at [461, 93] on label "Invoice Number" at bounding box center [438, 97] width 50 height 10
click at [456, 112] on select "INV/2025 V/2025-26" at bounding box center [449, 118] width 72 height 22
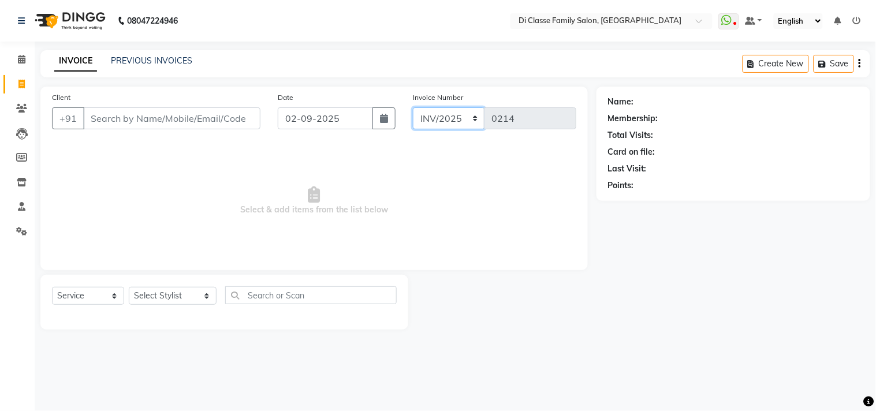
select select "4704"
click at [413, 107] on select "INV/2025 V/2025-26" at bounding box center [449, 118] width 72 height 22
type input "2790"
click at [20, 205] on icon at bounding box center [22, 206] width 8 height 9
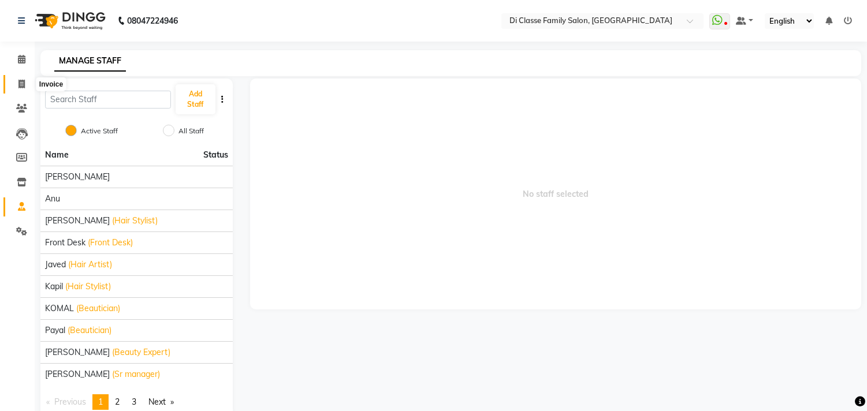
click at [23, 84] on icon at bounding box center [21, 84] width 6 height 9
select select "4704"
select select "service"
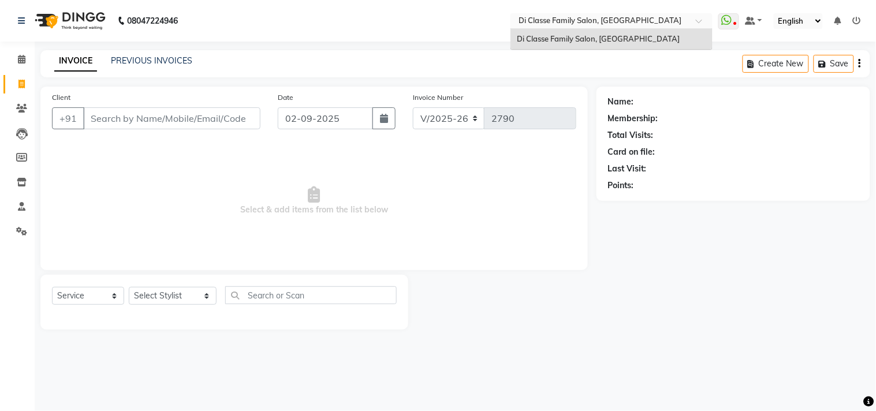
click at [578, 20] on input "text" at bounding box center [599, 22] width 167 height 12
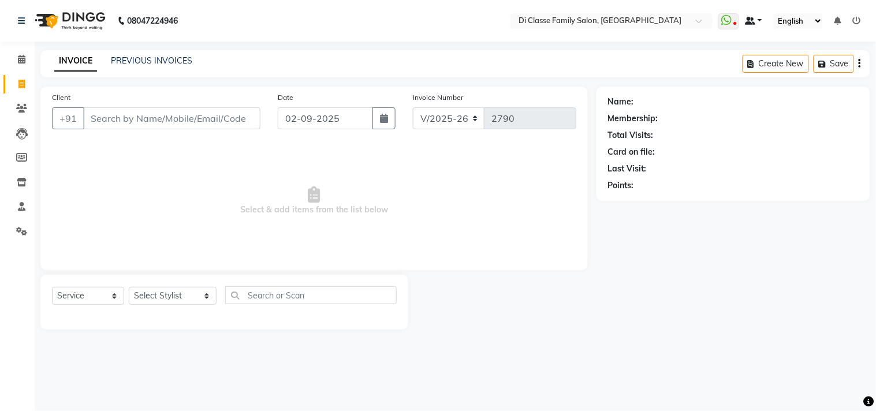
click at [754, 24] on span at bounding box center [750, 21] width 10 height 8
click at [755, 20] on span at bounding box center [750, 21] width 10 height 8
click at [687, 32] on nav "08047224946 Select Location × Di Classe Family Salon, Sanpada WhatsApp Status ✕…" at bounding box center [438, 21] width 876 height 42
click at [752, 23] on span at bounding box center [750, 21] width 10 height 8
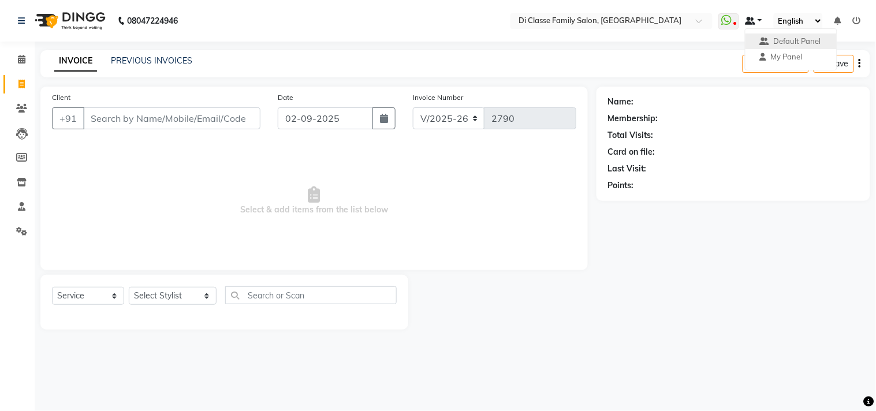
click at [759, 20] on link at bounding box center [753, 21] width 17 height 12
click at [795, 42] on span "Default Panel" at bounding box center [796, 40] width 47 height 9
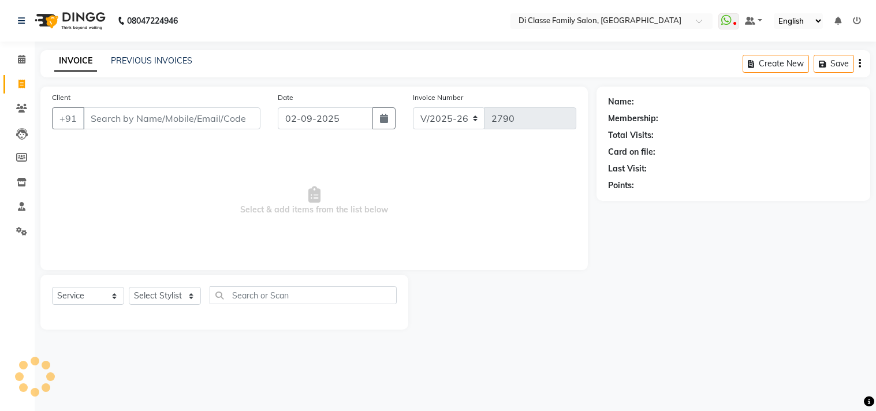
select select "4704"
select select "service"
click at [22, 206] on icon at bounding box center [22, 206] width 8 height 9
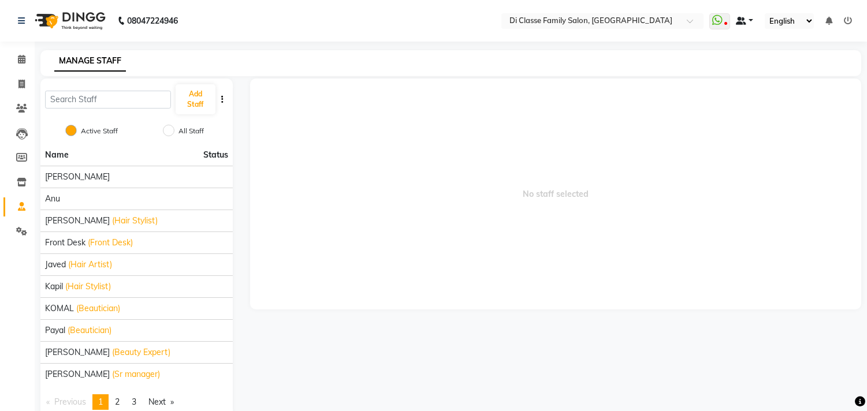
click at [743, 20] on span at bounding box center [741, 21] width 10 height 8
click at [783, 60] on span "My Panel" at bounding box center [777, 56] width 32 height 9
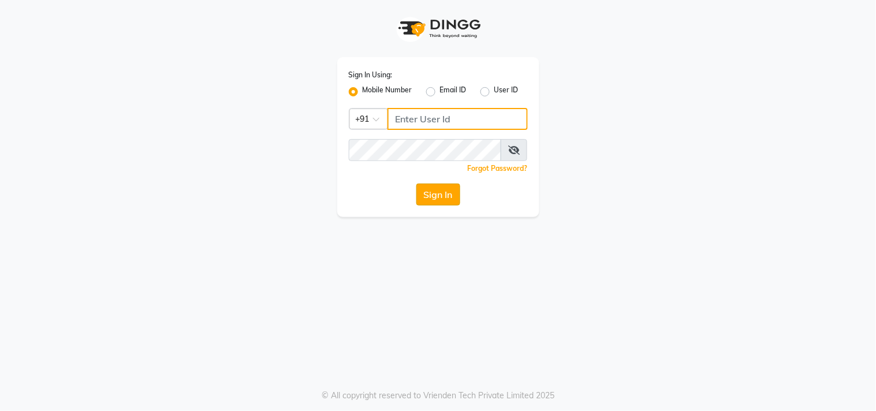
type input "9889882928"
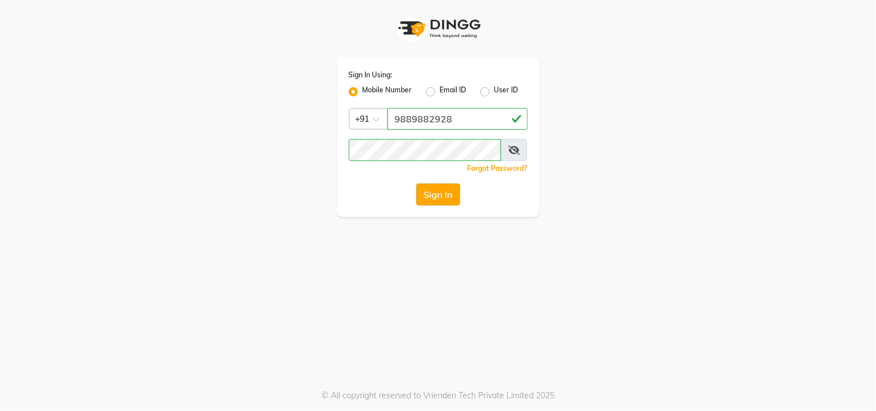
click at [442, 187] on button "Sign In" at bounding box center [438, 195] width 44 height 22
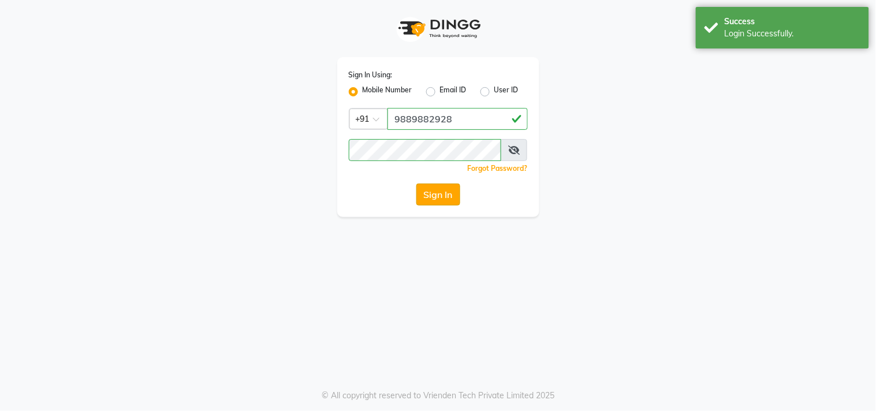
click at [439, 192] on button "Sign In" at bounding box center [438, 195] width 44 height 22
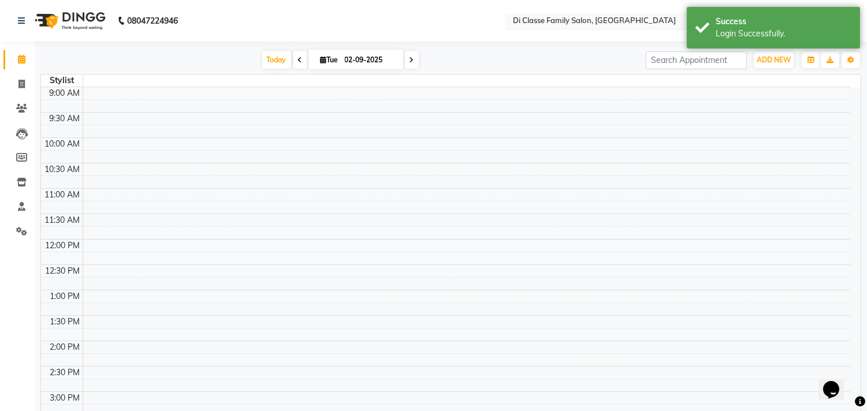
click at [612, 21] on input "text" at bounding box center [593, 22] width 167 height 12
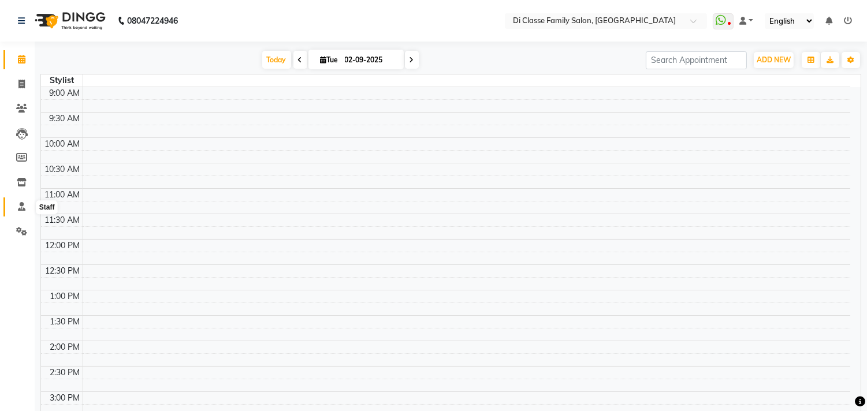
click at [19, 210] on icon at bounding box center [22, 206] width 8 height 9
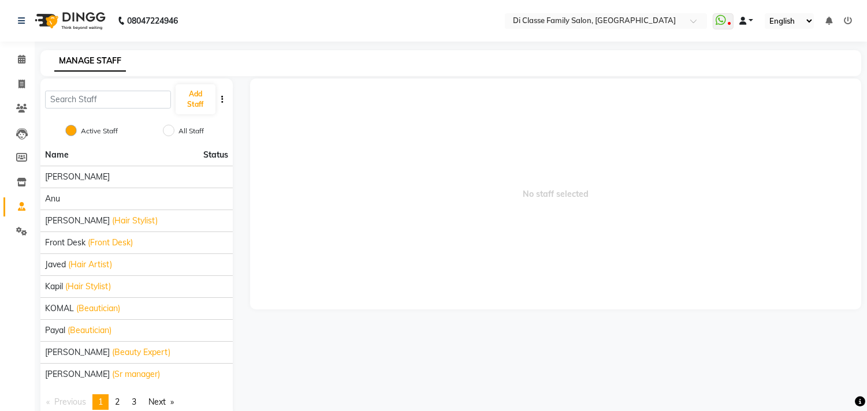
click at [743, 20] on span at bounding box center [742, 21] width 7 height 8
click at [814, 43] on span "Default Panel" at bounding box center [790, 40] width 47 height 9
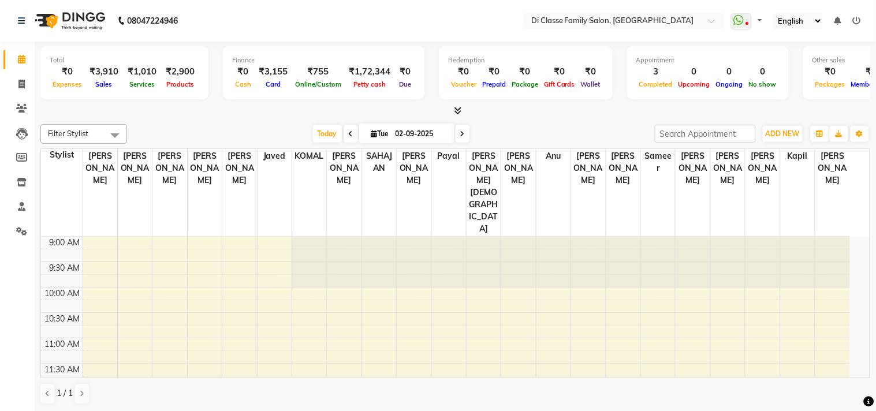
select select "en"
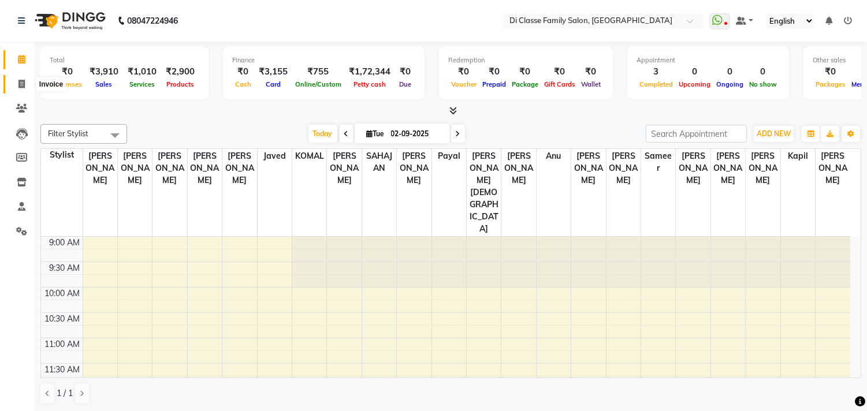
click at [24, 88] on icon at bounding box center [21, 84] width 6 height 9
select select "4704"
select select "service"
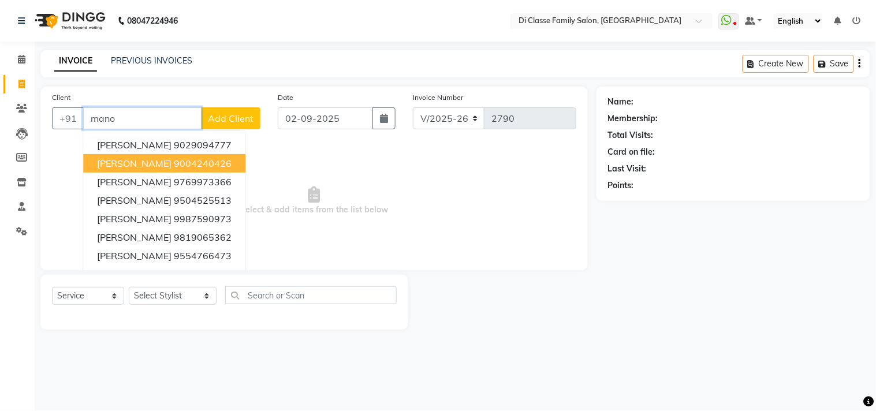
click at [143, 163] on span "[PERSON_NAME]" at bounding box center [134, 164] width 74 height 12
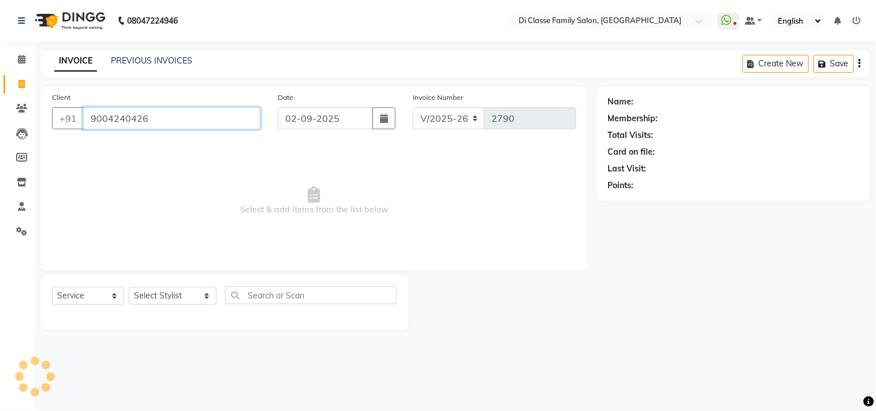
type input "9004240426"
select select "2: Object"
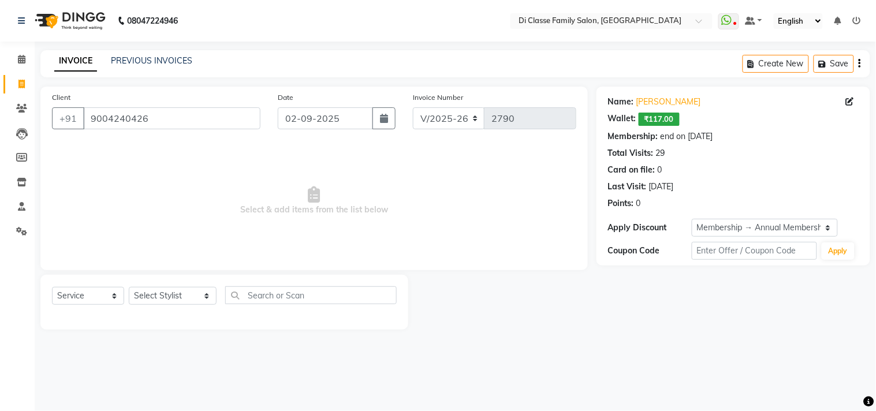
click at [654, 155] on div "Total Visits: 29" at bounding box center [733, 153] width 251 height 12
click at [860, 64] on icon "button" at bounding box center [860, 64] width 2 height 1
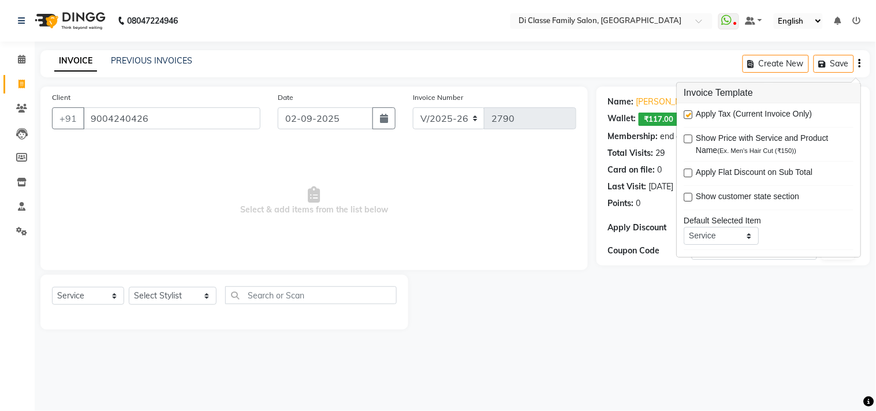
click at [592, 345] on main "INVOICE PREVIOUS INVOICES Create New Save Client +91 9004240426 Date 02-09-2025…" at bounding box center [455, 198] width 841 height 297
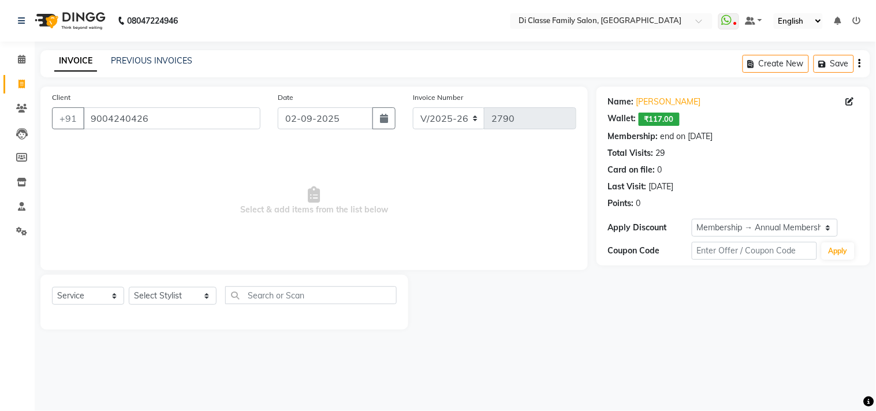
click at [644, 162] on div "Name: Manohar Parkar Wallet: ₹117.00 Membership: end on 29-09-2025 Total Visits…" at bounding box center [733, 150] width 251 height 118
drag, startPoint x: 644, startPoint y: 162, endPoint x: 639, endPoint y: 158, distance: 7.0
click at [639, 158] on div "Name: Manohar Parkar Wallet: ₹117.00 Membership: end on 29-09-2025 Total Visits…" at bounding box center [733, 150] width 251 height 118
click at [639, 158] on div "Total Visits:" at bounding box center [631, 153] width 46 height 12
click at [652, 152] on div "Total Visits:" at bounding box center [631, 153] width 46 height 12
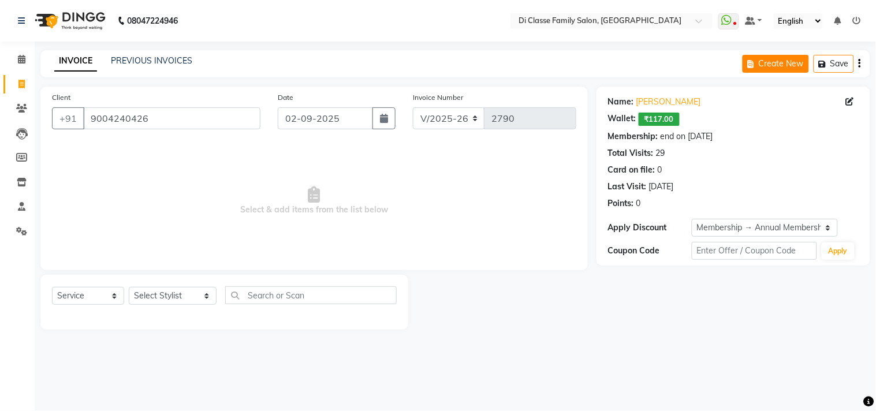
click at [764, 64] on button "Create New" at bounding box center [776, 64] width 66 height 18
click at [862, 64] on div "Create New Save" at bounding box center [807, 63] width 128 height 27
click at [859, 64] on icon "button" at bounding box center [860, 64] width 2 height 1
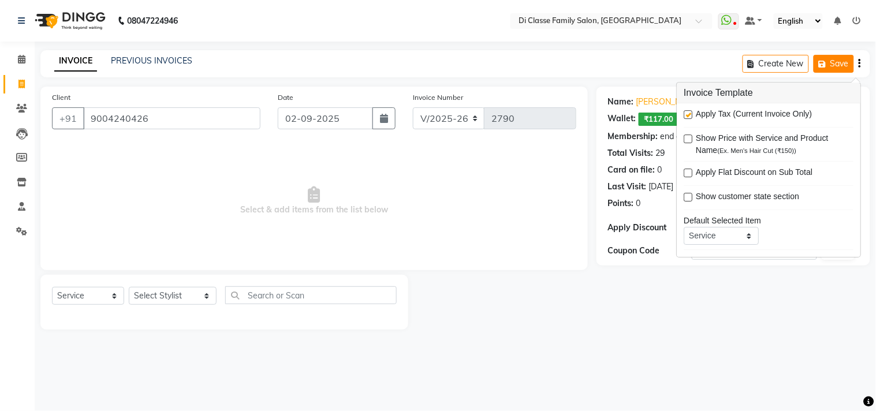
click at [833, 61] on button "Save" at bounding box center [834, 64] width 40 height 18
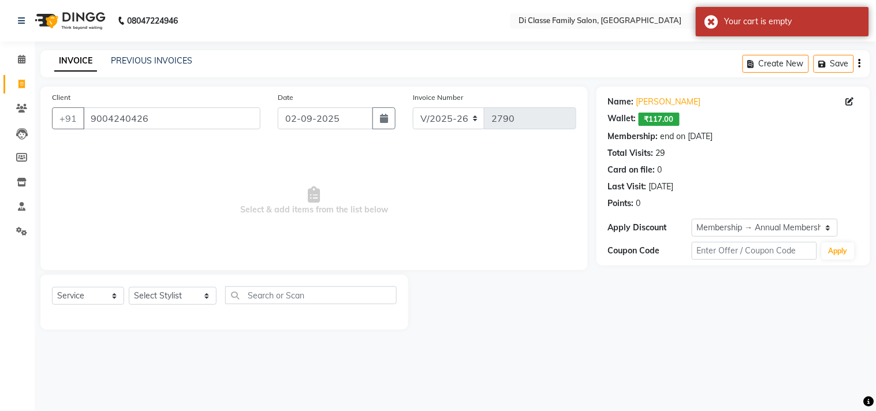
click at [685, 67] on div "INVOICE PREVIOUS INVOICES Create New Save" at bounding box center [455, 63] width 830 height 27
click at [639, 293] on div "Name: Manohar Parkar Wallet: ₹117.00 Membership: end on 29-09-2025 Total Visits…" at bounding box center [737, 208] width 282 height 243
click at [182, 125] on input "9004240426" at bounding box center [171, 118] width 177 height 22
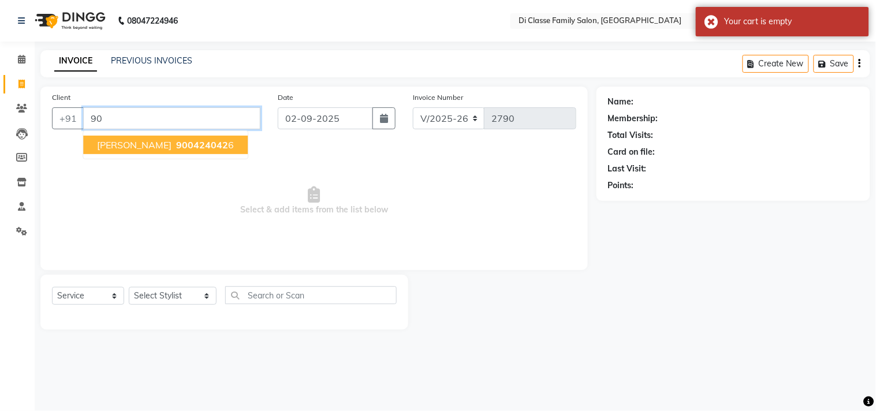
type input "9"
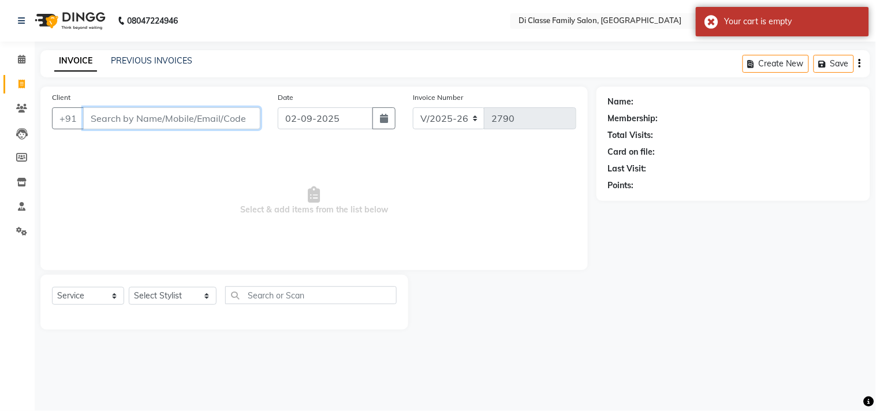
type input "m"
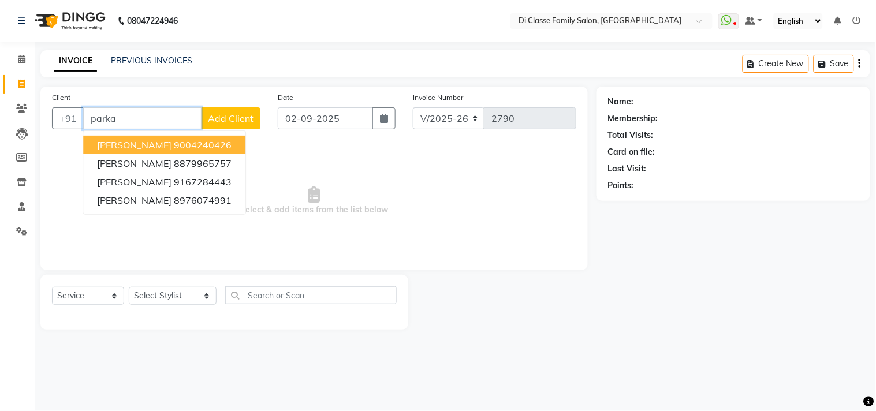
click at [171, 141] on span "[PERSON_NAME]" at bounding box center [134, 145] width 74 height 12
type input "9004240426"
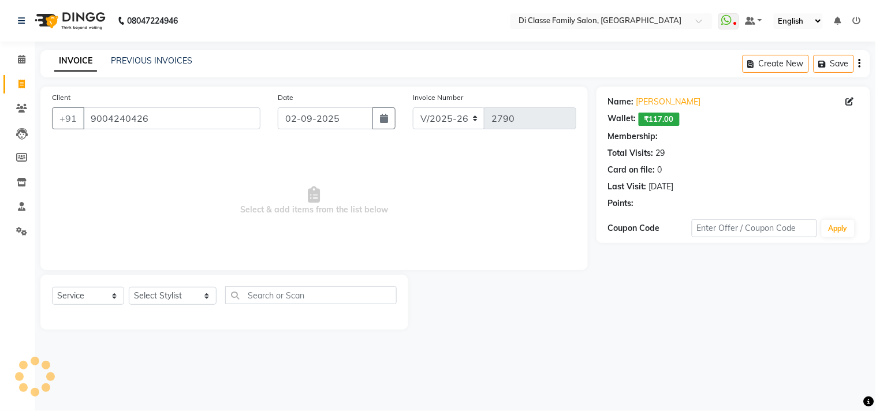
select select "2: Object"
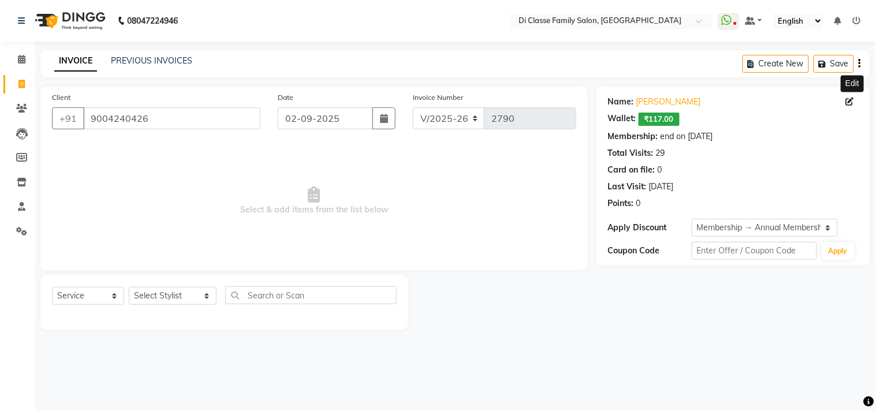
click at [850, 101] on icon at bounding box center [850, 102] width 8 height 8
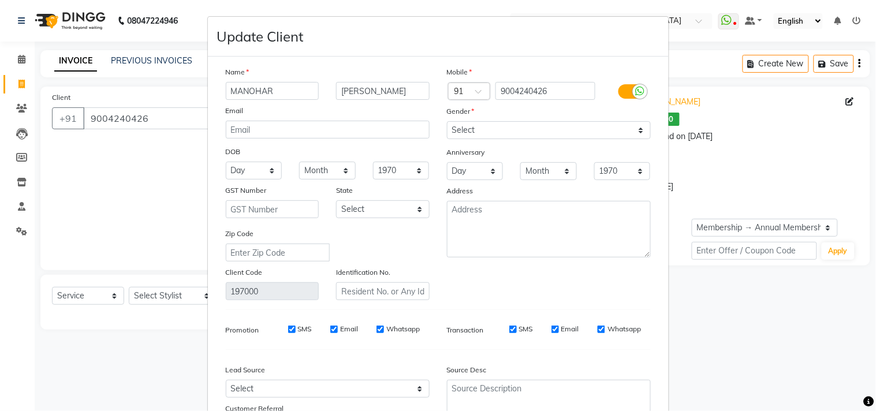
click at [788, 119] on ngb-modal-window "Update Client Name MANOHAR PARKAR Email DOB Day 01 02 03 04 05 06 07 08 09 10 1…" at bounding box center [438, 205] width 876 height 411
click at [824, 102] on ngb-modal-window "Update Client Name MANOHAR PARKAR Email DOB Day 01 02 03 04 05 06 07 08 09 10 1…" at bounding box center [438, 205] width 876 height 411
click at [793, 103] on ngb-modal-window "Update Client Name MANOHAR PARKAR Email DOB Day 01 02 03 04 05 06 07 08 09 10 1…" at bounding box center [438, 205] width 876 height 411
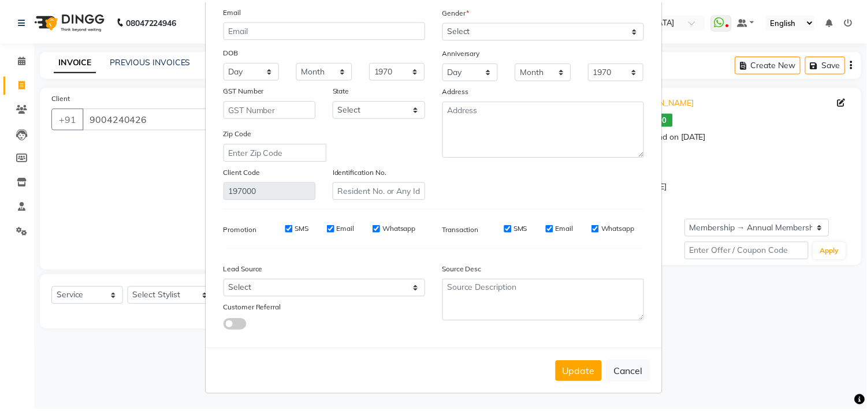
scroll to position [102, 0]
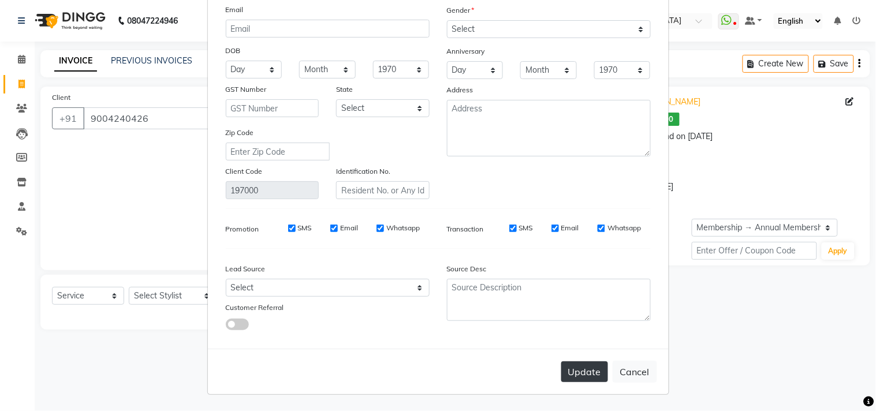
click at [590, 371] on button "Update" at bounding box center [584, 371] width 47 height 21
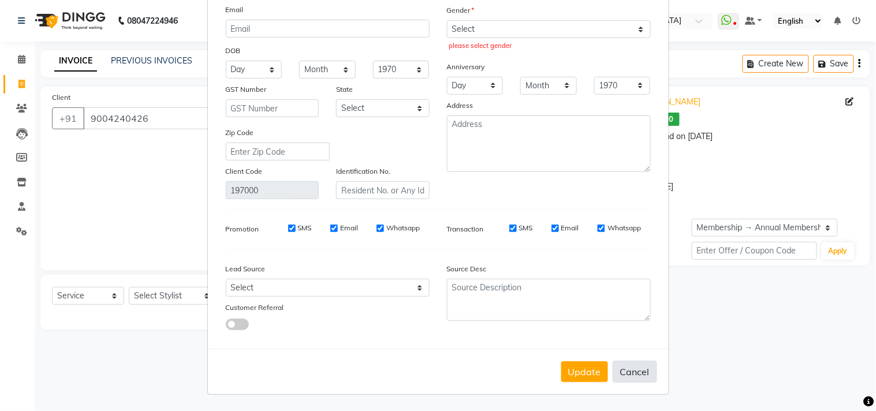
click at [628, 368] on button "Cancel" at bounding box center [635, 372] width 44 height 22
select select
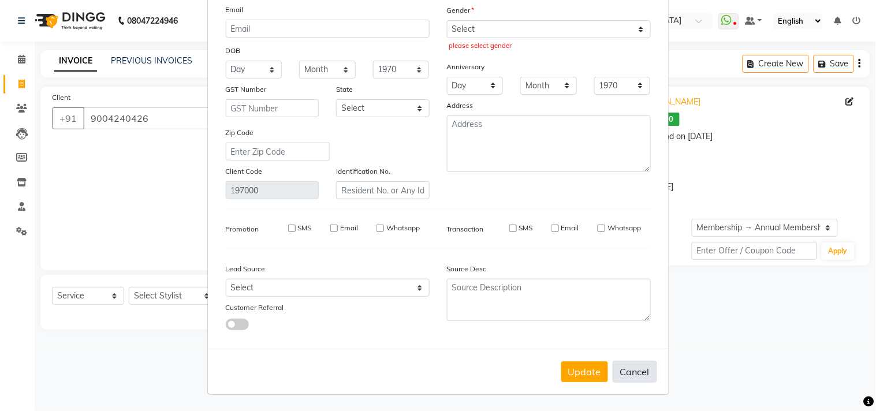
select select
checkbox input "false"
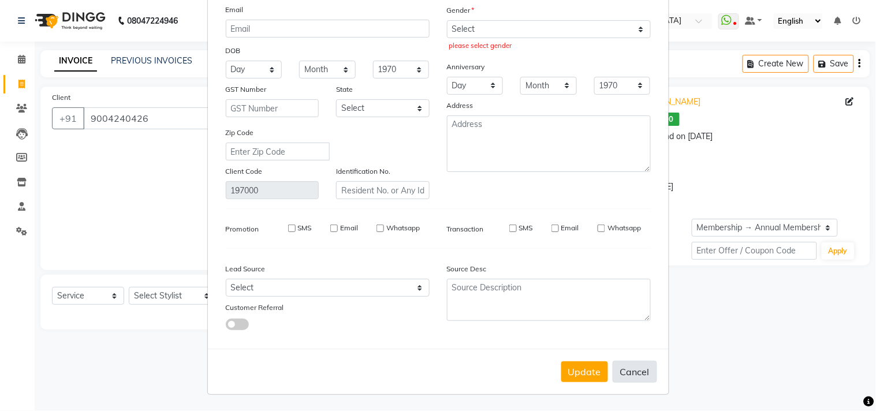
checkbox input "false"
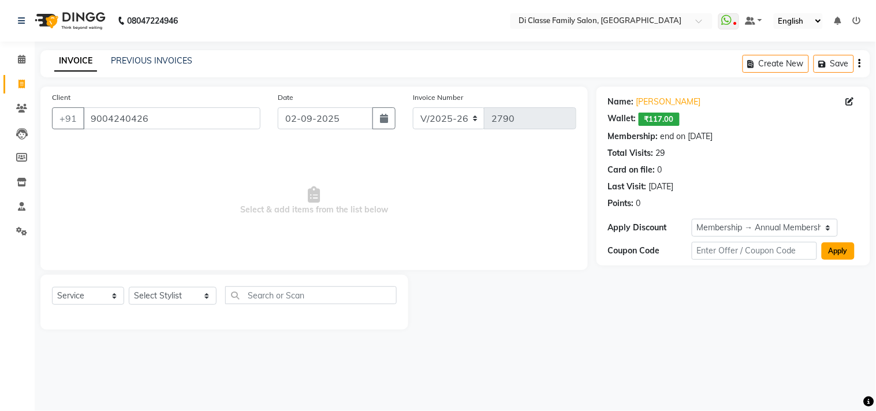
click at [829, 251] on button "Apply" at bounding box center [838, 251] width 33 height 17
click at [610, 249] on div "Coupon Code" at bounding box center [650, 251] width 84 height 12
click at [617, 234] on div "Name: Manohar Parkar Wallet: ₹117.00 Membership: end on 29-09-2025 Total Visits…" at bounding box center [733, 176] width 274 height 179
click at [605, 102] on div "Name: Manohar Parkar Wallet: ₹117.00 Membership: end on 29-09-2025 Total Visits…" at bounding box center [733, 176] width 274 height 179
click at [662, 154] on div "29" at bounding box center [660, 153] width 9 height 12
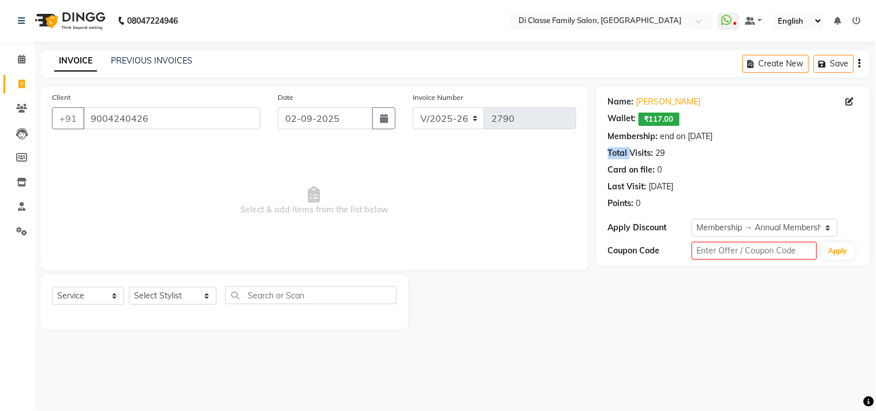
drag, startPoint x: 631, startPoint y: 151, endPoint x: 602, endPoint y: 153, distance: 28.9
click at [602, 153] on div "Name: Manohar Parkar Wallet: ₹117.00 Membership: end on 29-09-2025 Total Visits…" at bounding box center [733, 176] width 274 height 179
click at [755, 62] on icon "button" at bounding box center [753, 64] width 11 height 8
select select "service"
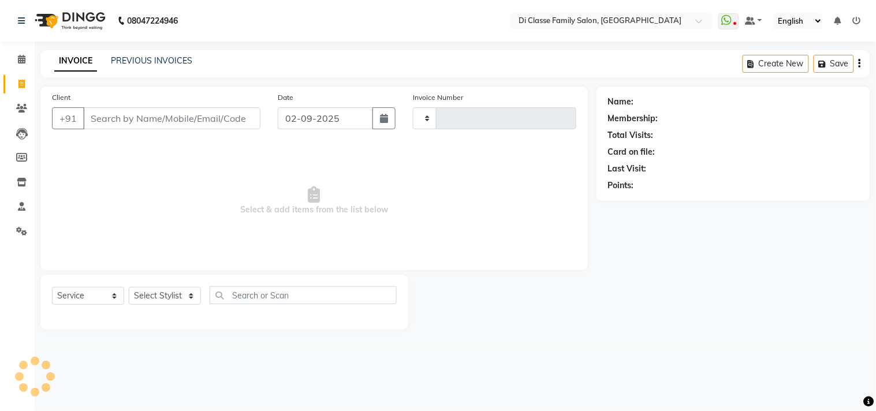
type input "2790"
select select "4704"
click at [181, 120] on input "Client" at bounding box center [171, 118] width 177 height 22
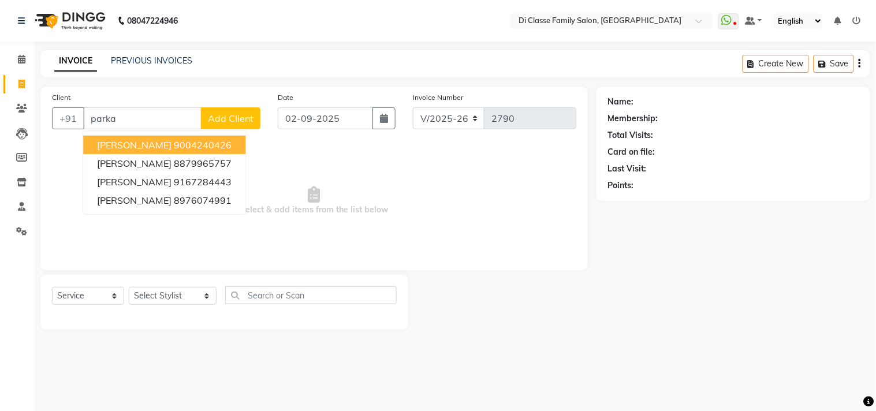
click at [192, 141] on ngb-highlight "9004240426" at bounding box center [203, 145] width 58 height 12
type input "9004240426"
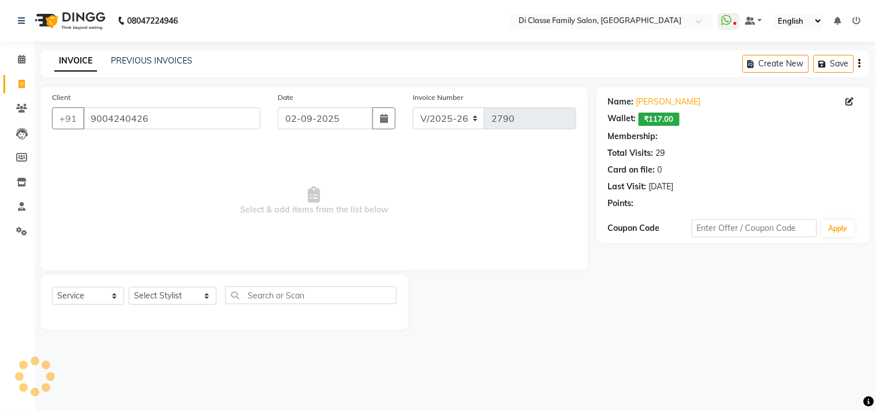
select select "2: Object"
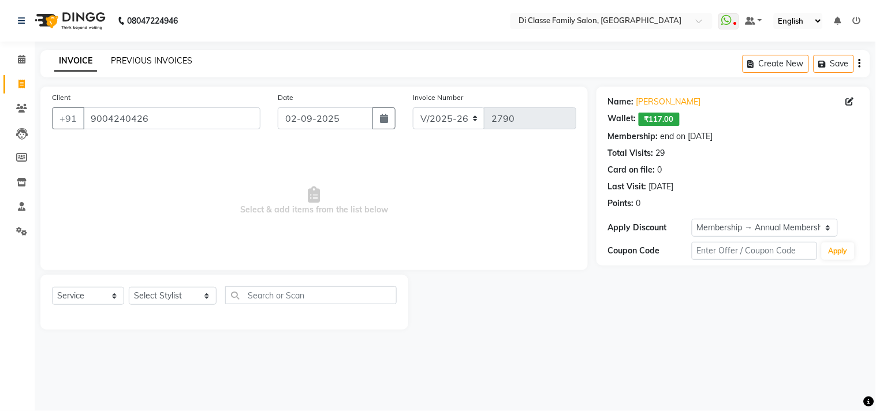
click at [142, 64] on link "PREVIOUS INVOICES" at bounding box center [151, 60] width 81 height 10
click at [173, 59] on link "PREVIOUS INVOICES" at bounding box center [151, 60] width 81 height 10
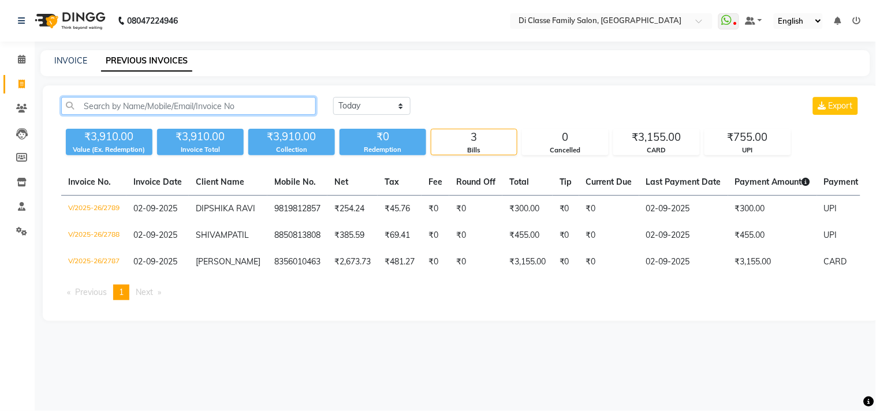
click at [146, 105] on input "text" at bounding box center [188, 106] width 255 height 18
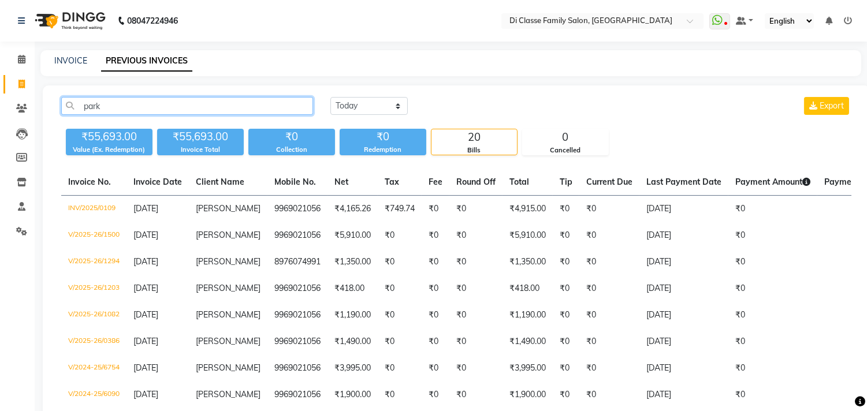
click at [170, 106] on input "park" at bounding box center [187, 106] width 252 height 18
type input "p"
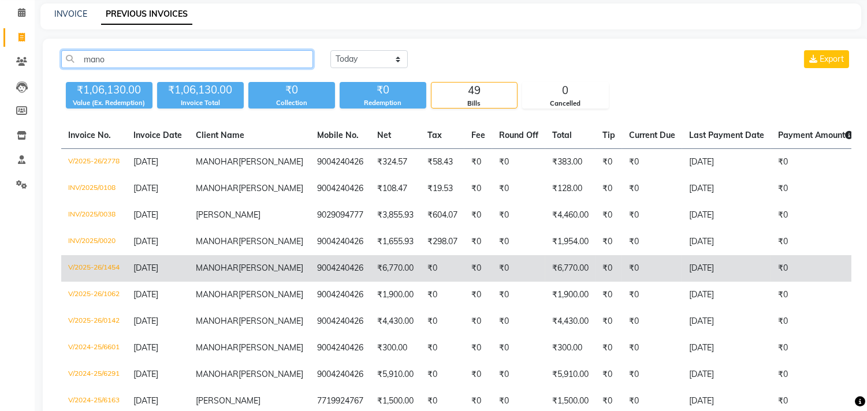
scroll to position [128, 0]
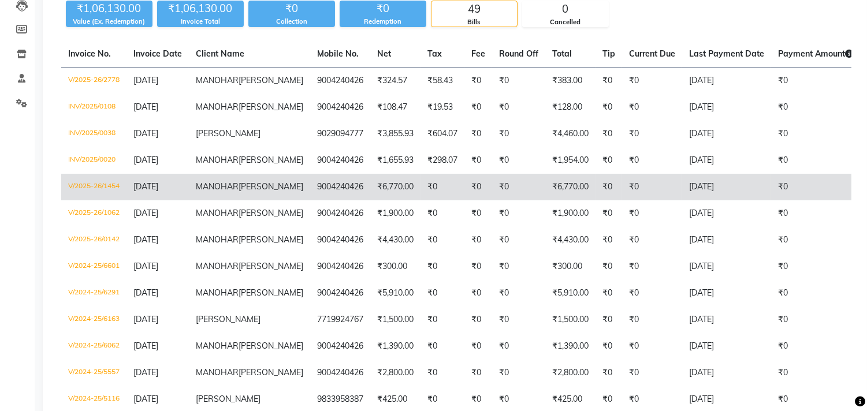
type input "mano"
click at [545, 200] on td "₹6,770.00" at bounding box center [570, 187] width 50 height 27
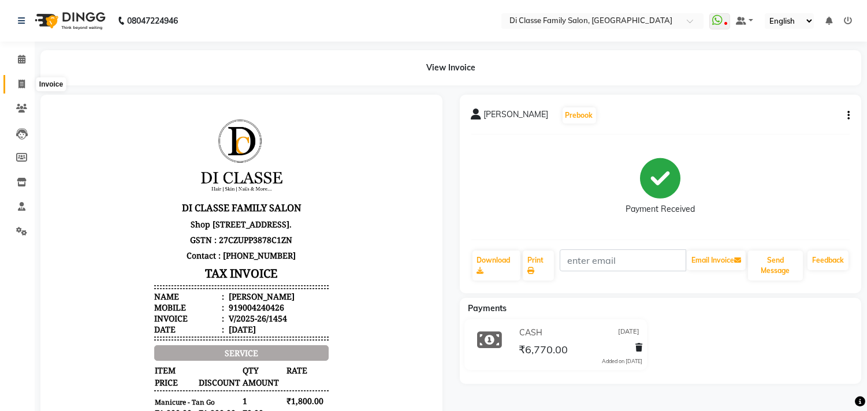
drag, startPoint x: 24, startPoint y: 83, endPoint x: 21, endPoint y: 77, distance: 6.5
click at [23, 83] on icon at bounding box center [21, 84] width 6 height 9
select select "4704"
select select "service"
